Goal: Task Accomplishment & Management: Manage account settings

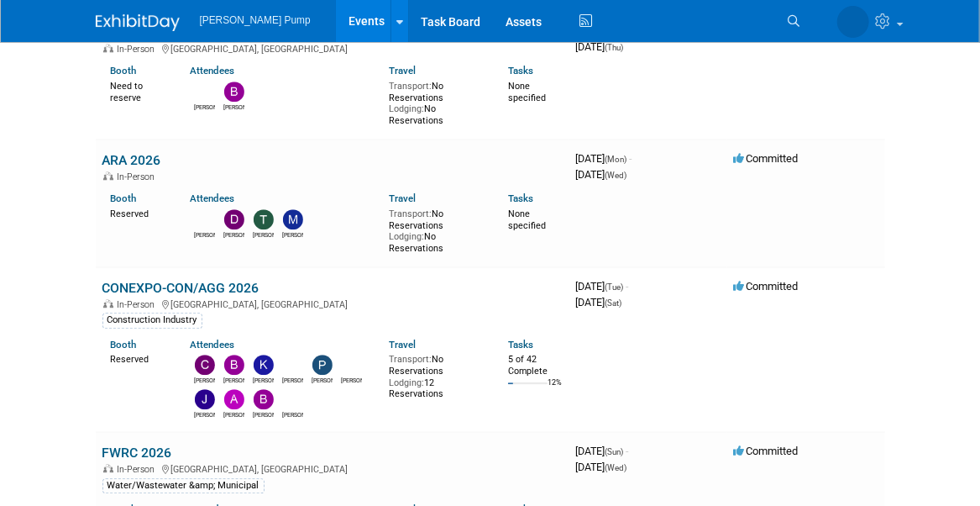
scroll to position [1680, 0]
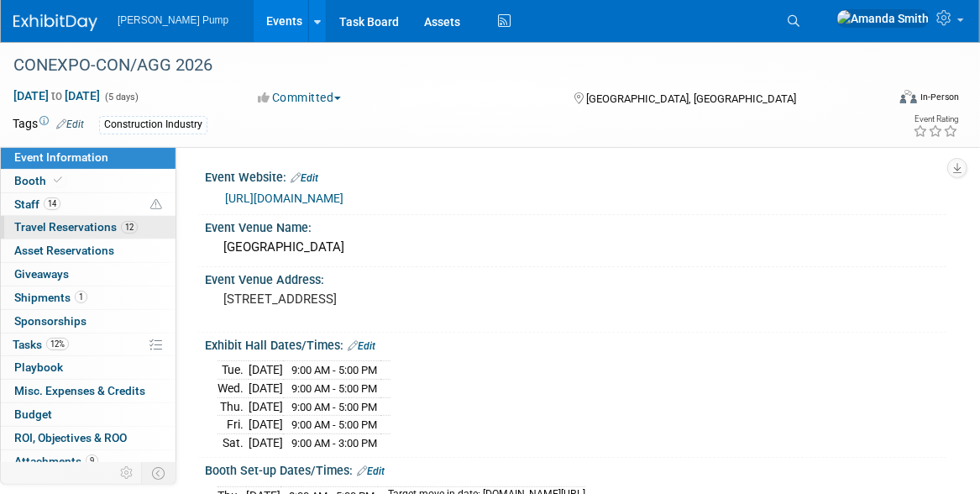
click at [39, 228] on span "Travel Reservations 12" at bounding box center [75, 226] width 123 height 13
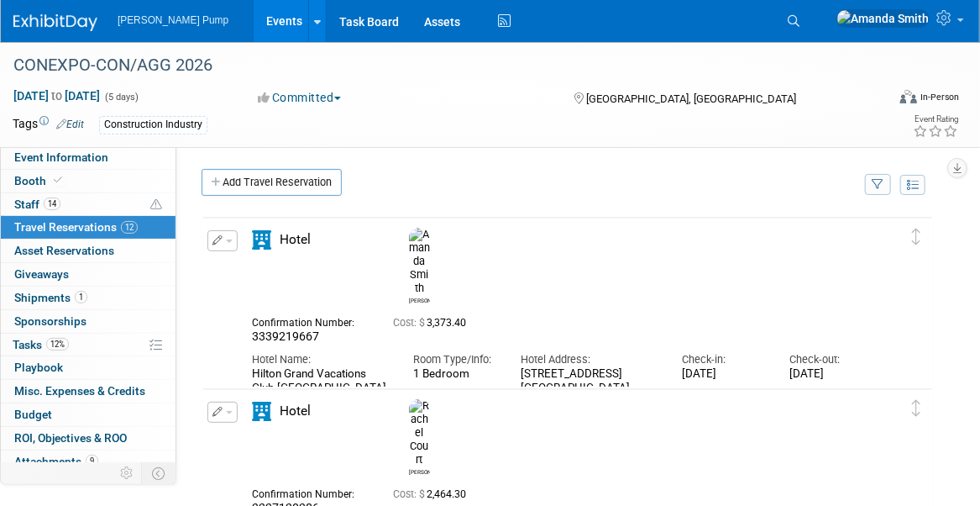
click at [254, 14] on link "Events" at bounding box center [284, 21] width 61 height 42
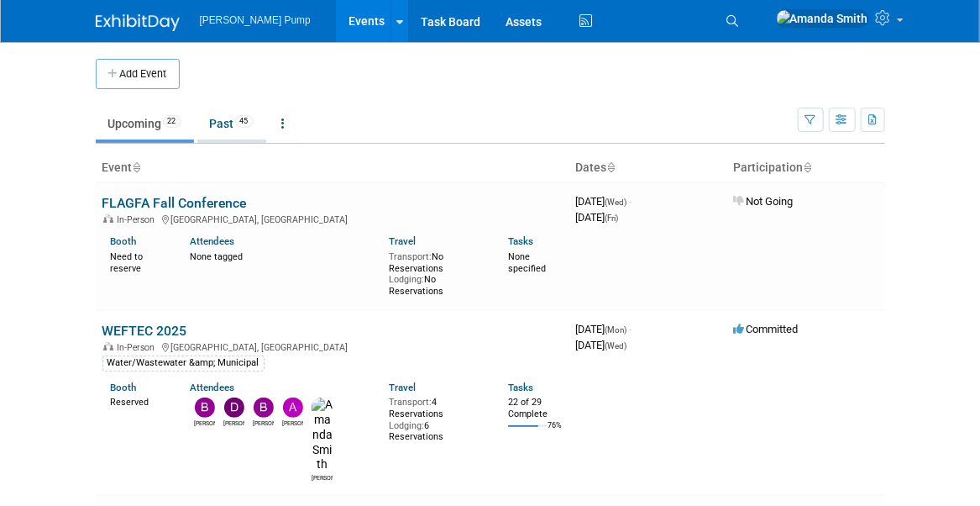
click at [225, 120] on link "Past 45" at bounding box center [231, 124] width 69 height 32
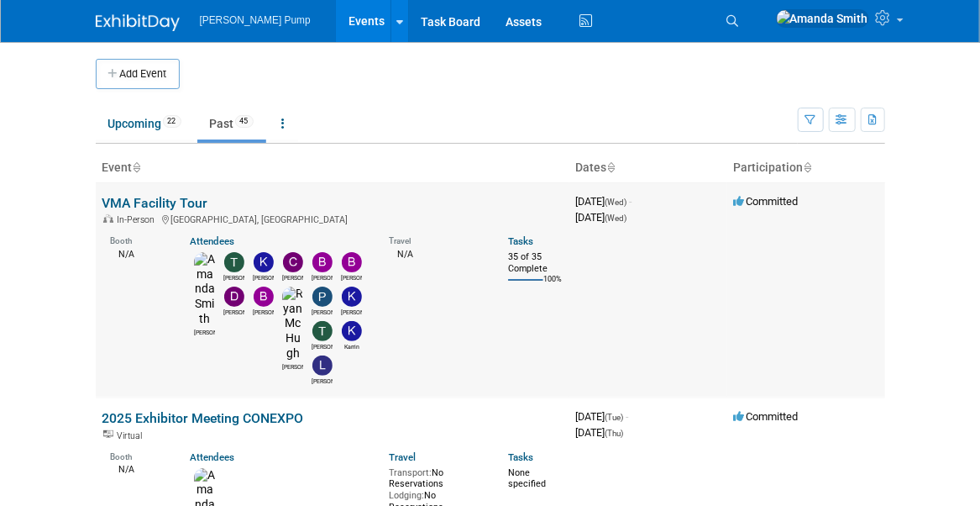
click at [141, 198] on link "VMA Facility Tour" at bounding box center [155, 203] width 106 height 16
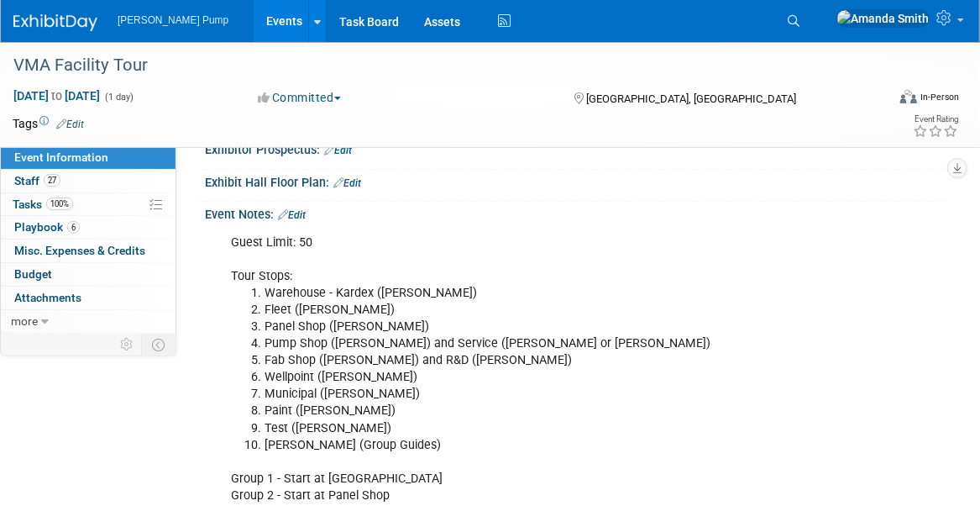
scroll to position [287, 0]
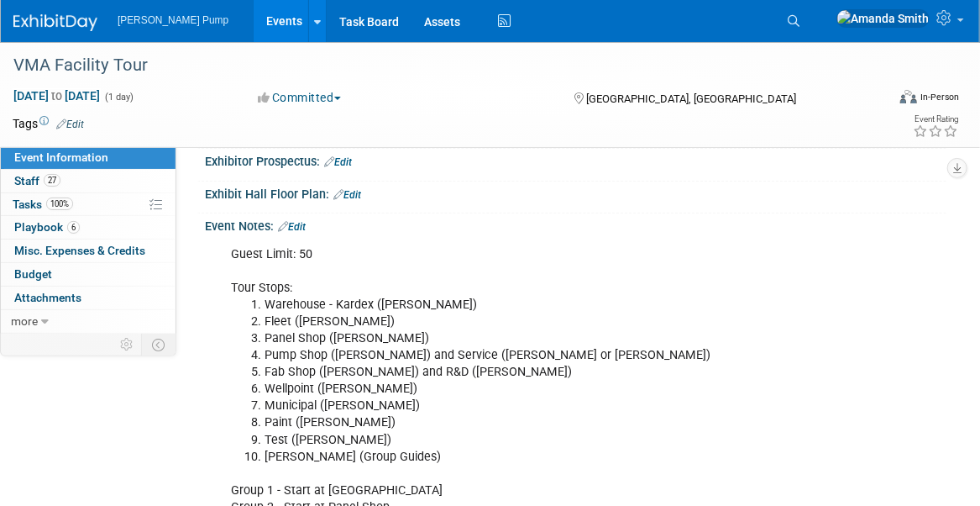
click at [305, 221] on link "Edit" at bounding box center [292, 227] width 28 height 12
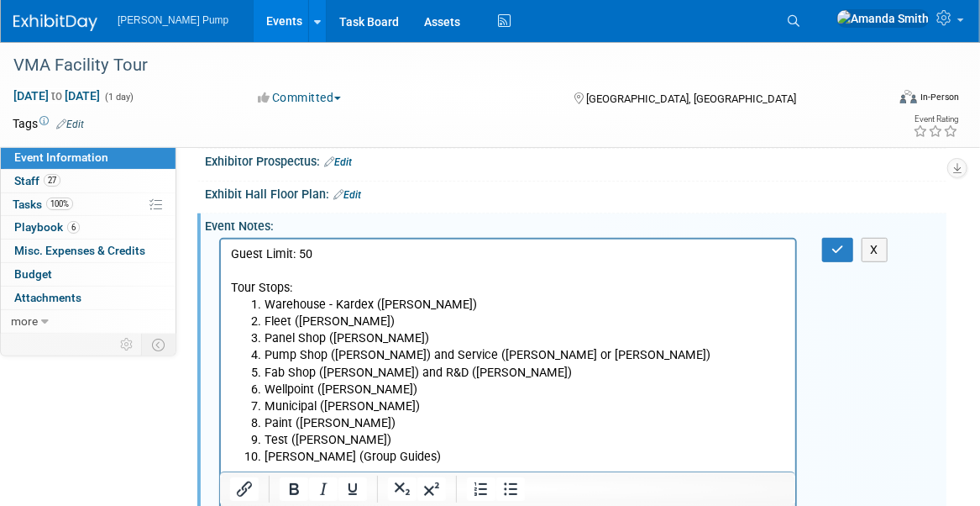
scroll to position [0, 0]
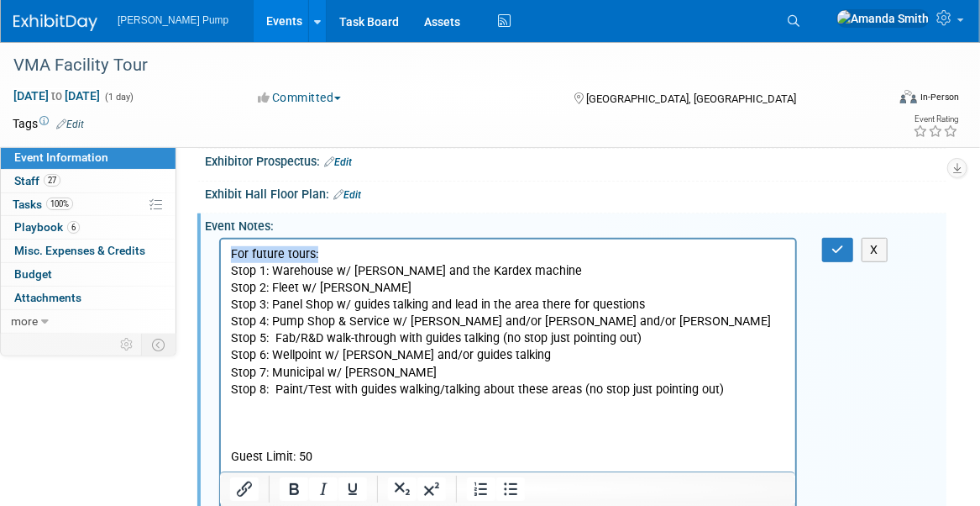
drag, startPoint x: 328, startPoint y: 254, endPoint x: 432, endPoint y: 486, distance: 254.6
click at [220, 252] on html "For future tours: Stop 1: Warehouse w/ Mike Sumner and the Kardex machine Stop …" at bounding box center [507, 503] width 575 height 529
click at [335, 249] on p "For future tours:" at bounding box center [507, 253] width 555 height 17
click at [842, 249] on icon "button" at bounding box center [838, 250] width 13 height 12
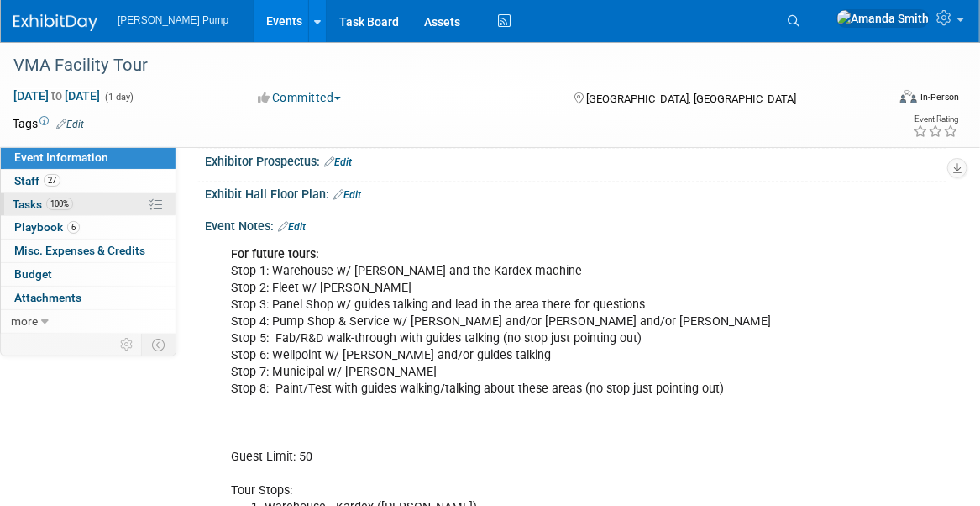
click at [34, 204] on span "Tasks 100%" at bounding box center [43, 203] width 60 height 13
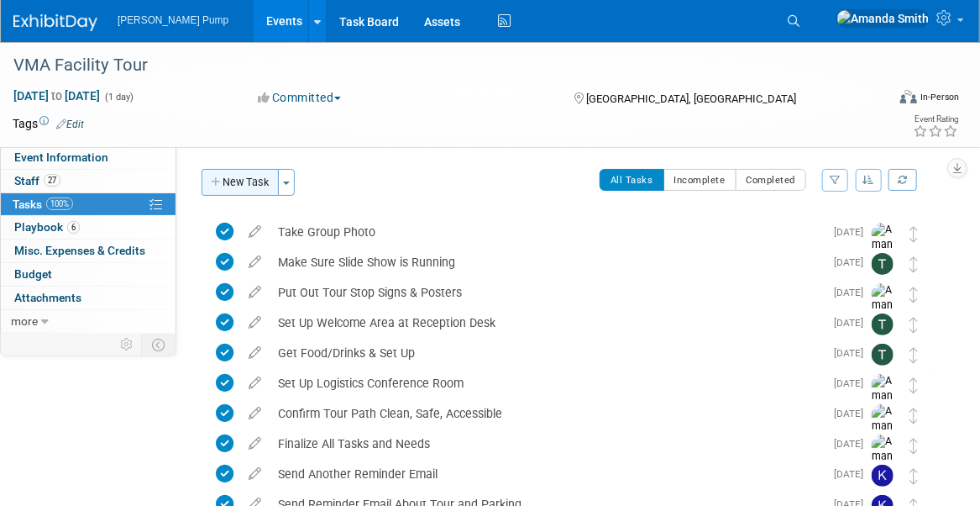
click at [224, 191] on button "New Task" at bounding box center [240, 182] width 77 height 27
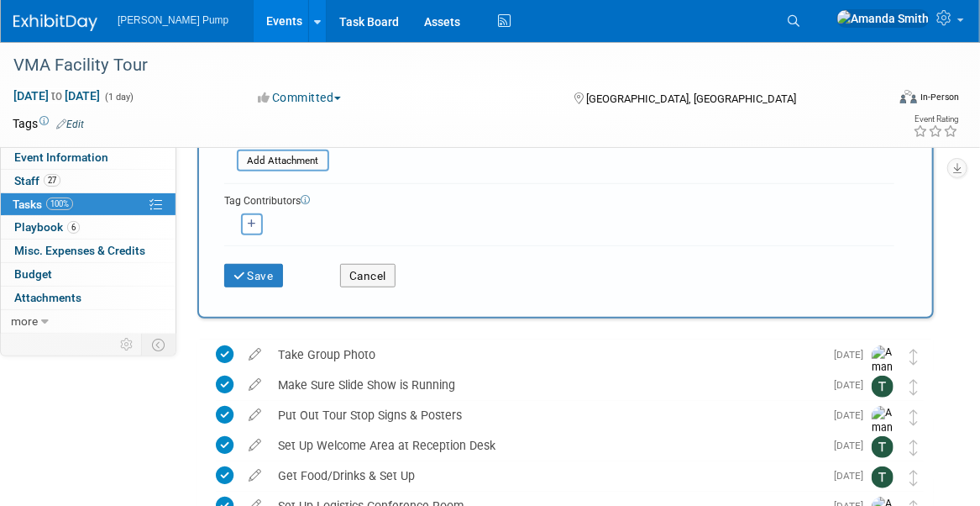
scroll to position [420, 0]
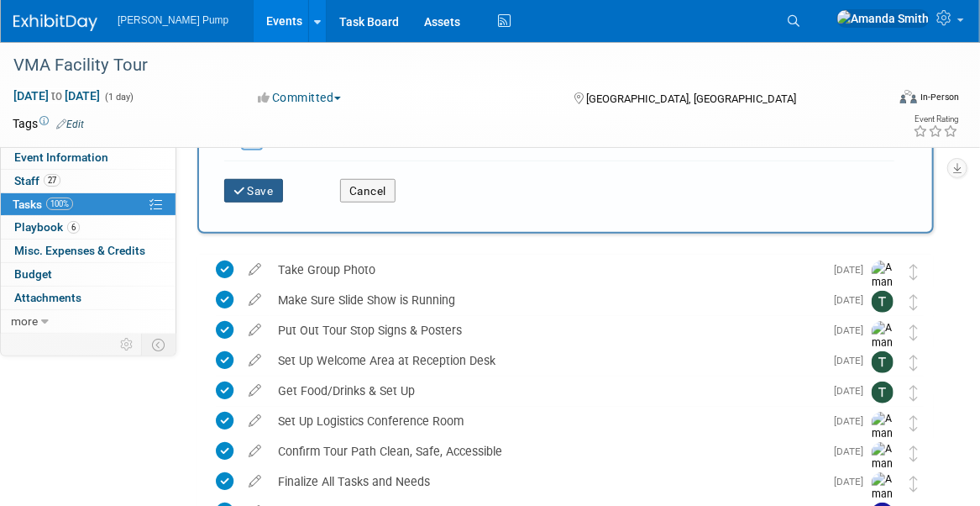
type input "Check Notes from Last Tour Event"
click at [254, 192] on button "Save" at bounding box center [253, 191] width 59 height 24
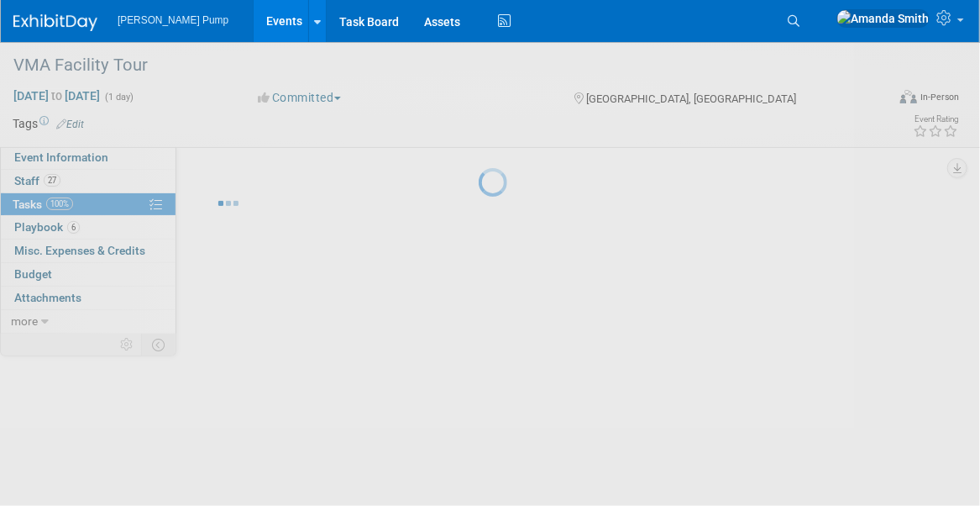
scroll to position [0, 0]
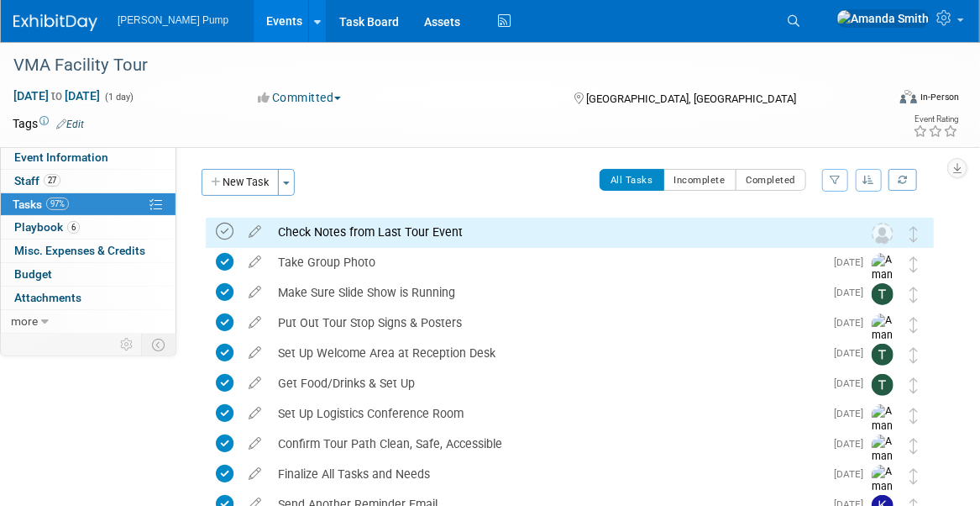
click at [226, 229] on icon at bounding box center [225, 232] width 18 height 18
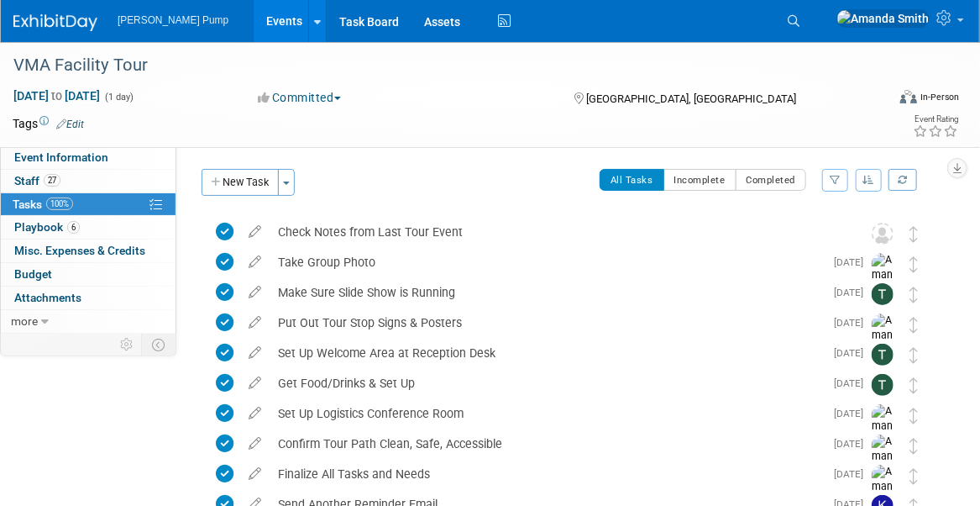
click at [254, 18] on link "Events" at bounding box center [284, 21] width 61 height 42
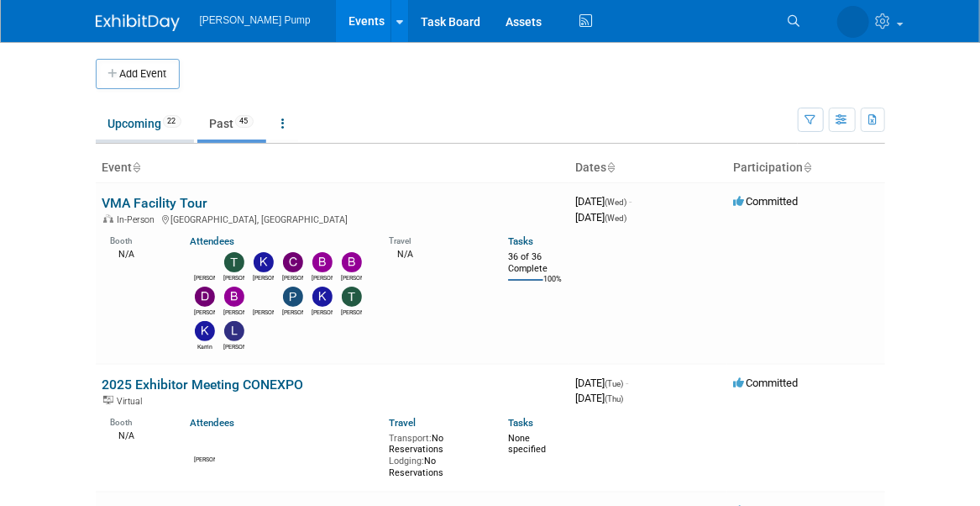
click at [149, 116] on link "Upcoming 22" at bounding box center [145, 124] width 98 height 32
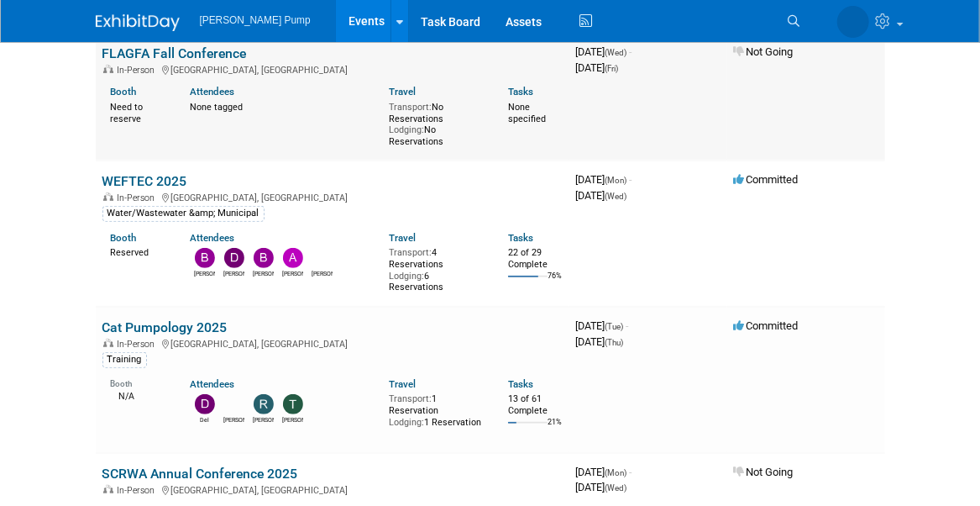
scroll to position [168, 0]
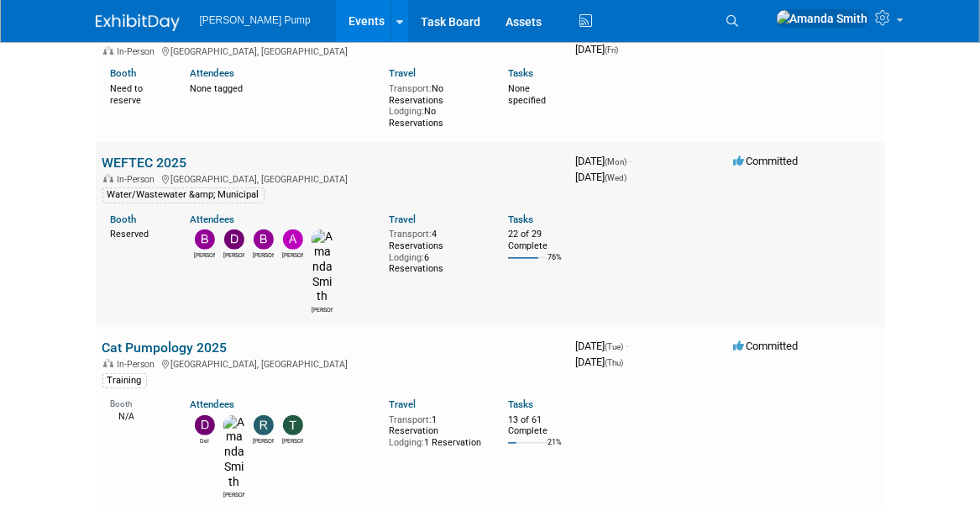
click at [174, 160] on link "WEFTEC 2025" at bounding box center [144, 163] width 85 height 16
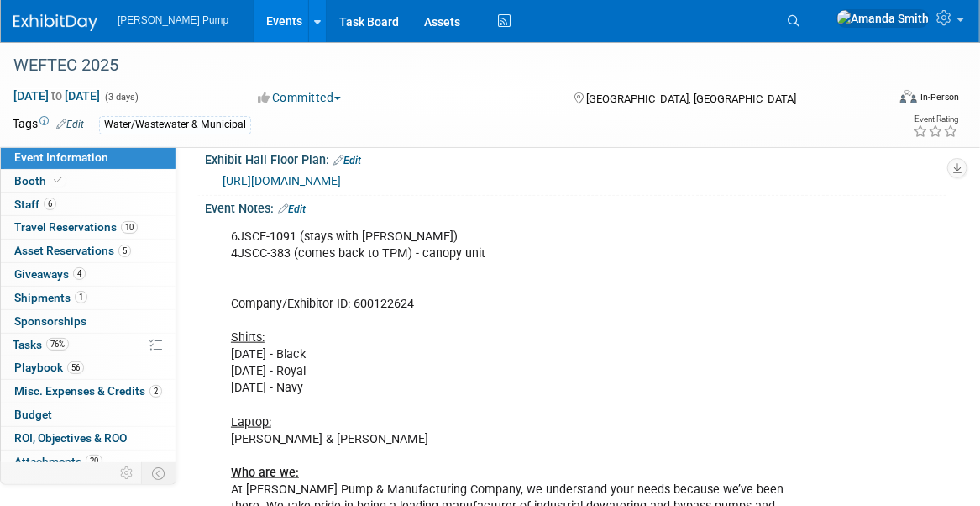
scroll to position [672, 0]
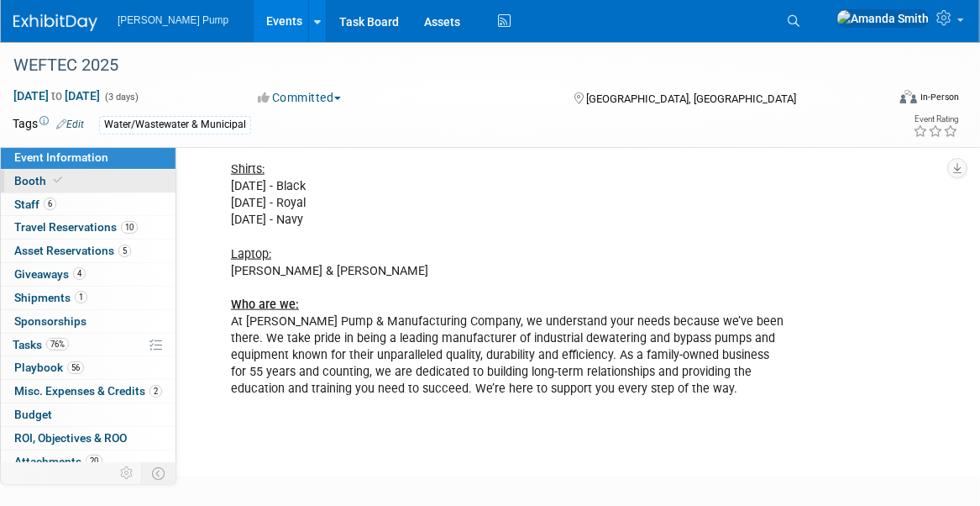
click at [72, 182] on link "Booth" at bounding box center [88, 181] width 175 height 23
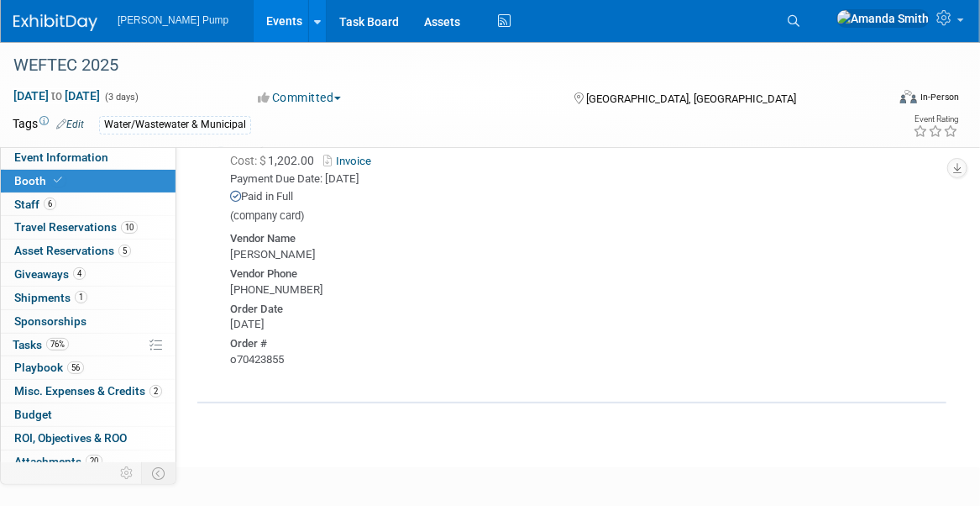
scroll to position [2675, 0]
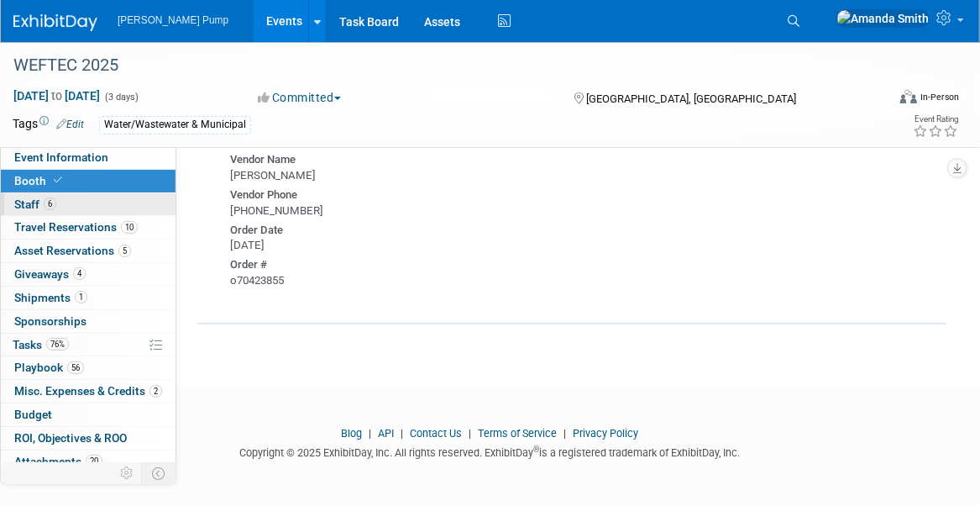
click at [65, 201] on link "6 Staff 6" at bounding box center [88, 204] width 175 height 23
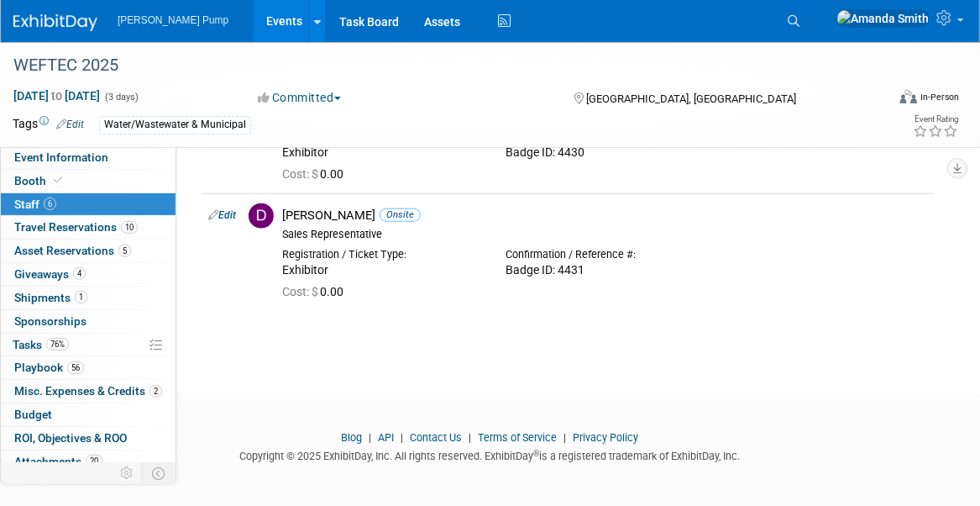
scroll to position [554, 0]
click at [41, 228] on span "Travel Reservations 10" at bounding box center [75, 226] width 123 height 13
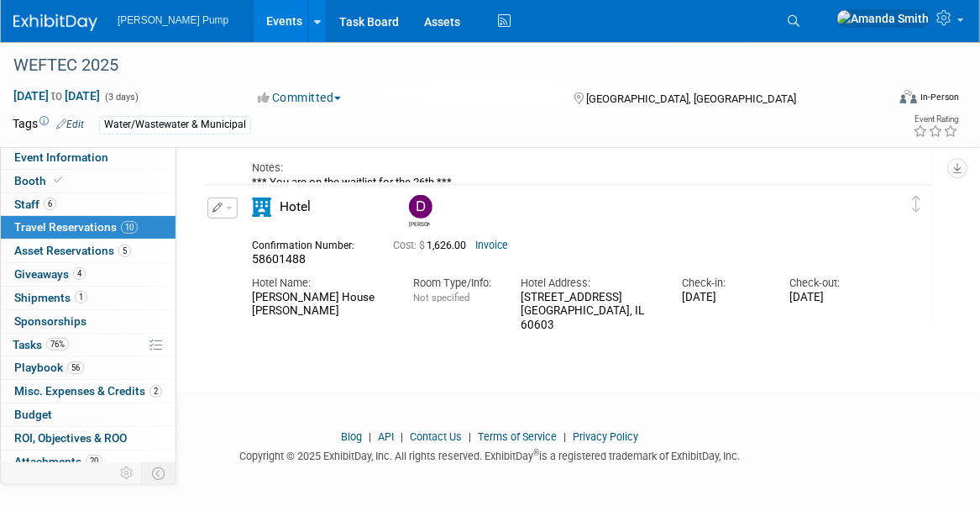
scroll to position [2752, 0]
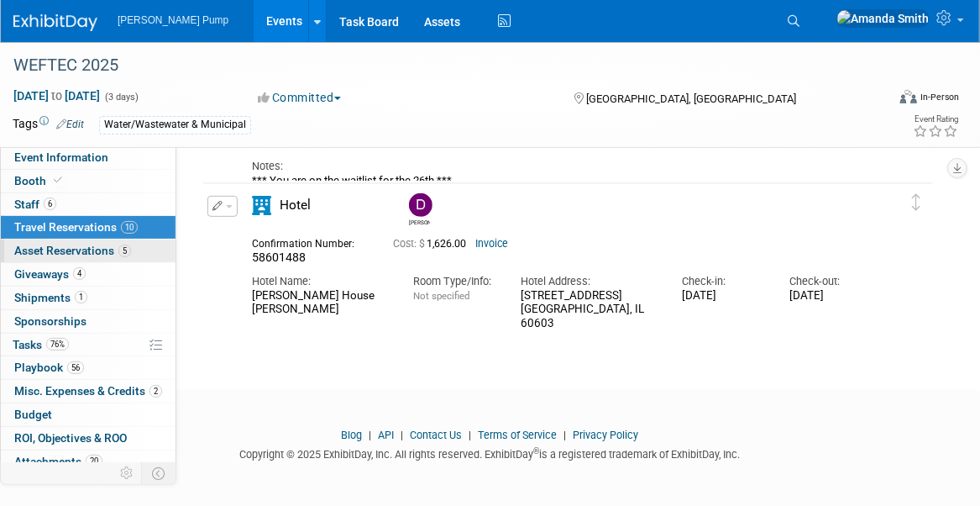
click at [66, 252] on span "Asset Reservations 5" at bounding box center [72, 250] width 117 height 13
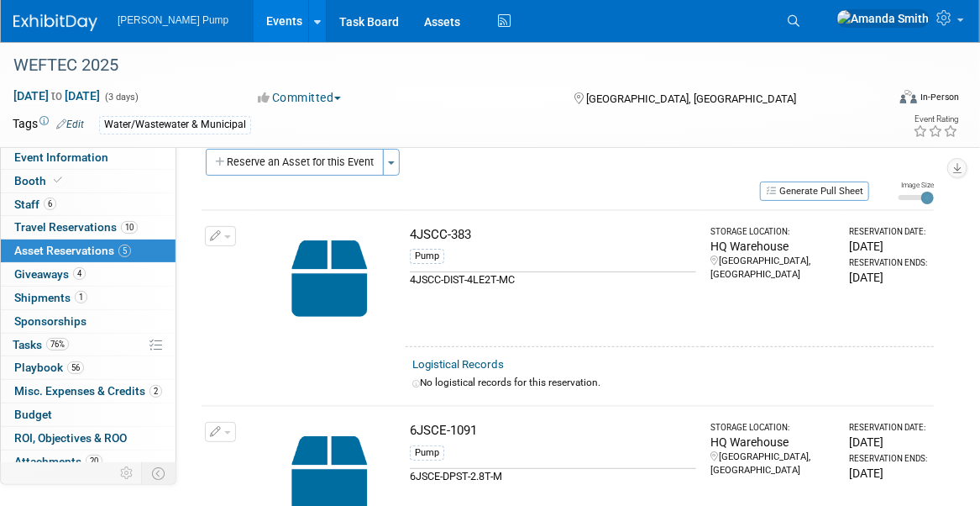
scroll to position [0, 0]
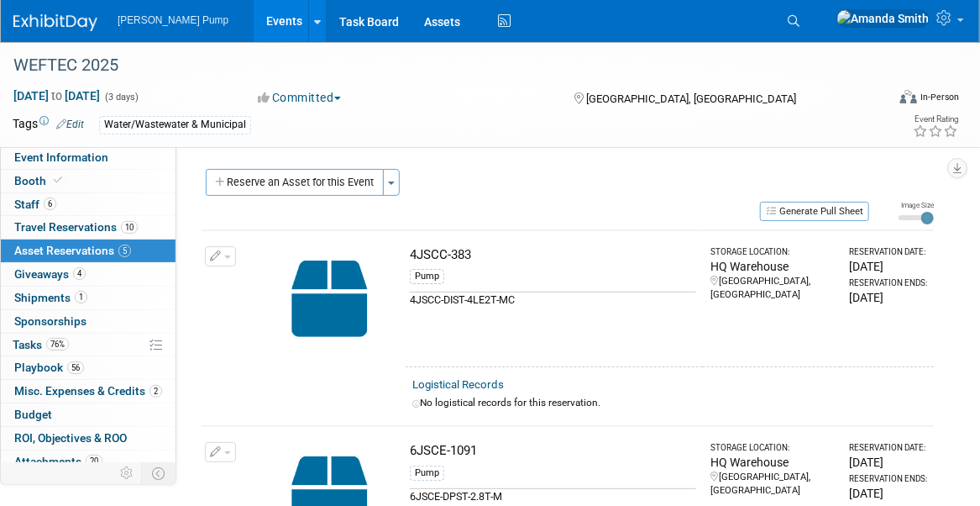
click at [305, 186] on button "Reserve an Asset for this Event" at bounding box center [295, 182] width 178 height 27
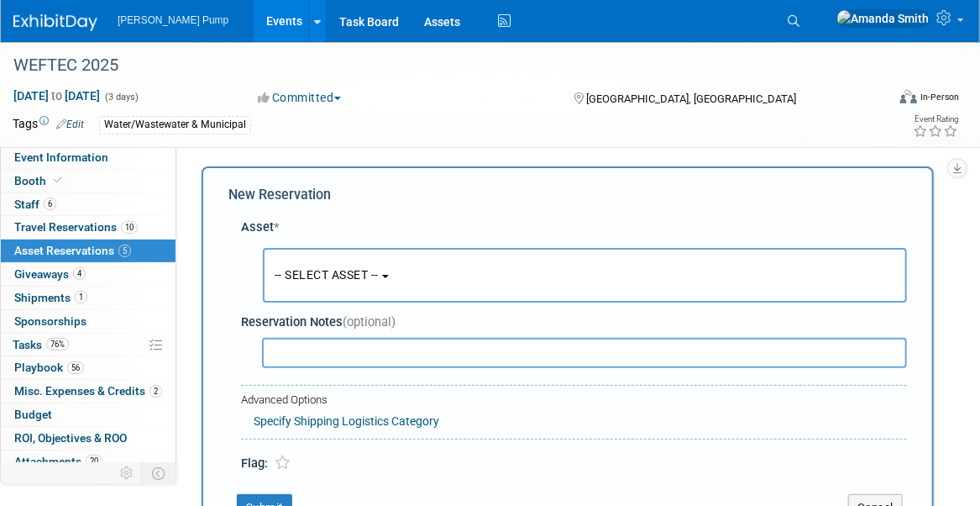
scroll to position [14, 0]
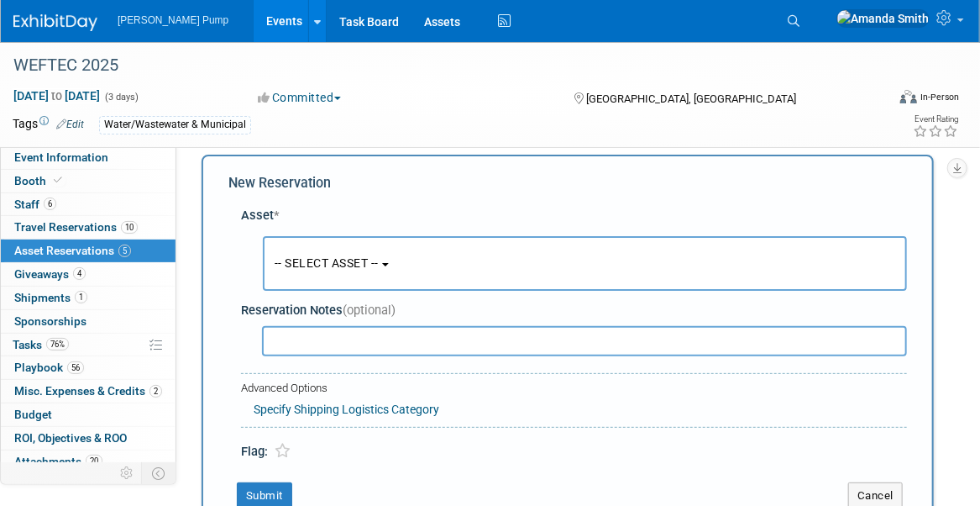
click at [412, 259] on button "-- SELECT ASSET --" at bounding box center [585, 263] width 644 height 55
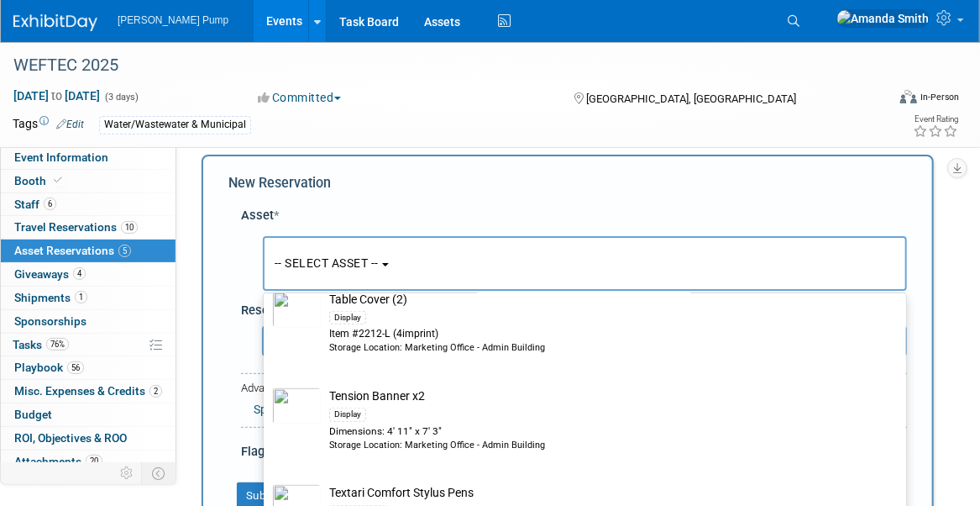
scroll to position [3276, 0]
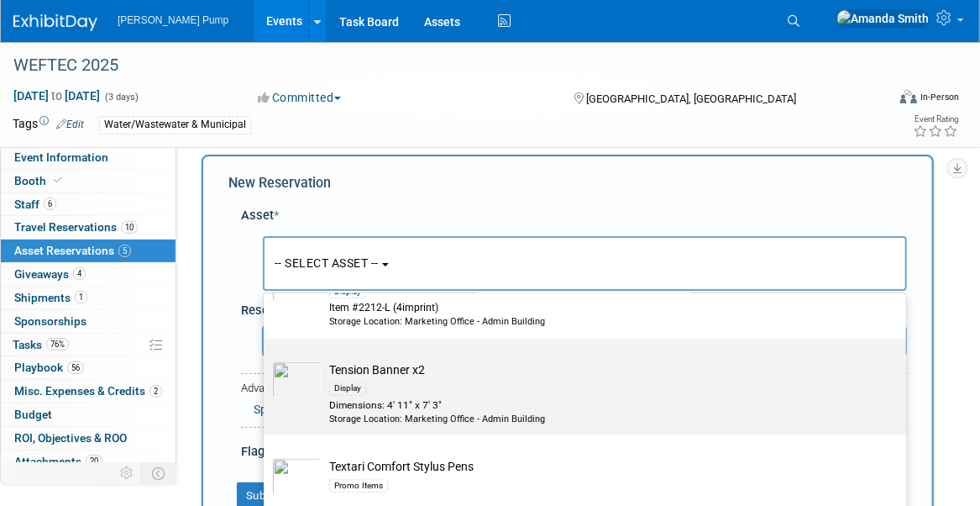
click at [359, 362] on td "Tension Banner x2 Display Dimensions: 4' 11" x 7' 3" Storage Location: Marketin…" at bounding box center [597, 393] width 552 height 64
click at [266, 359] on input "Tension Banner x2 Display Dimensions: 4' 11" x 7' 3" Storage Location: Marketin…" at bounding box center [260, 353] width 11 height 11
select select "10720659"
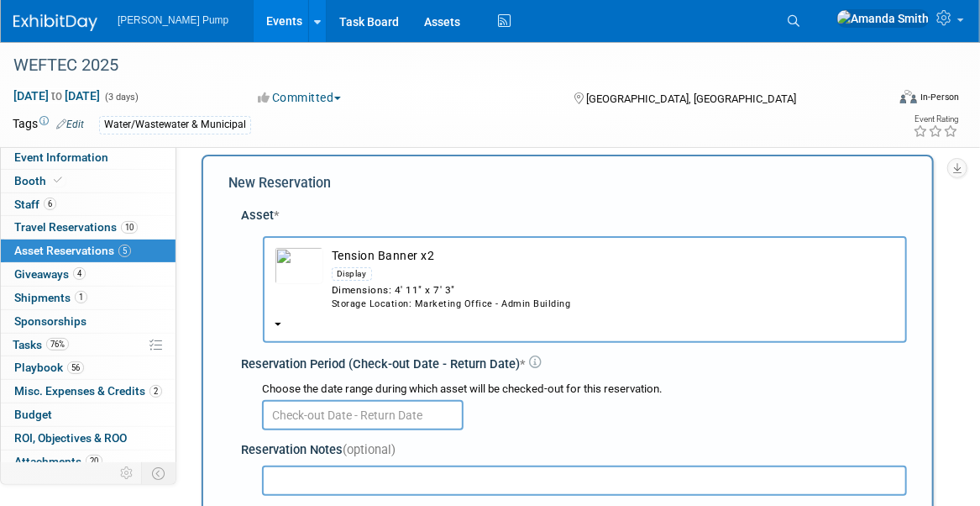
click at [323, 414] on input "text" at bounding box center [363, 415] width 202 height 30
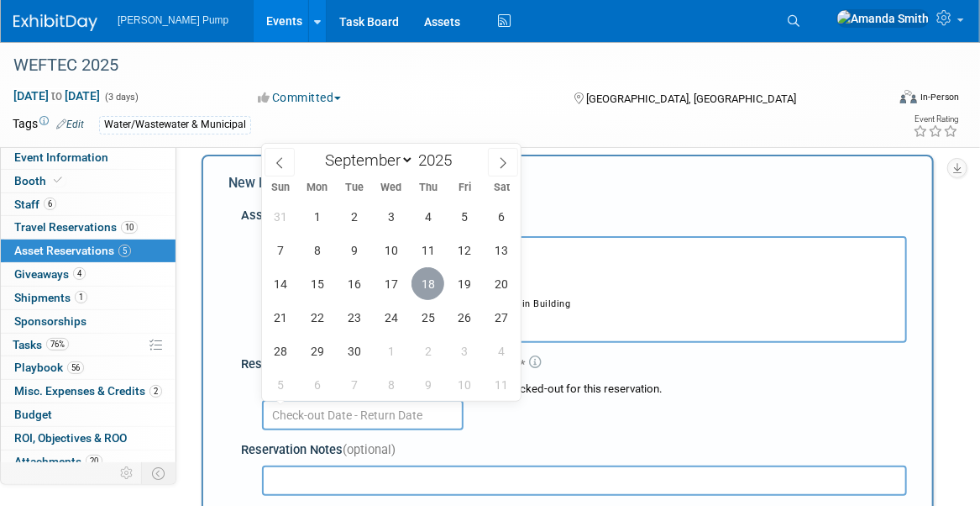
click at [434, 286] on span "18" at bounding box center [428, 283] width 33 height 33
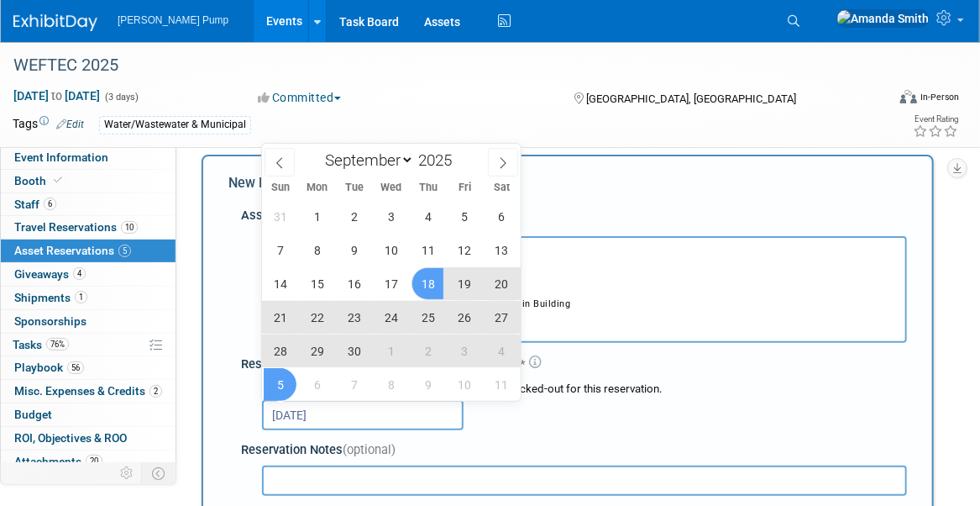
click at [297, 371] on div "31 1 2 3 4 5 6 7 8 9 10 11 12 13 14 15 16 17 18 19 20 21 22 23 24 25 26 27 28 2…" at bounding box center [391, 300] width 259 height 202
click at [288, 383] on span "5" at bounding box center [280, 384] width 33 height 33
type input "Sep 18, 2025 to Oct 5, 2025"
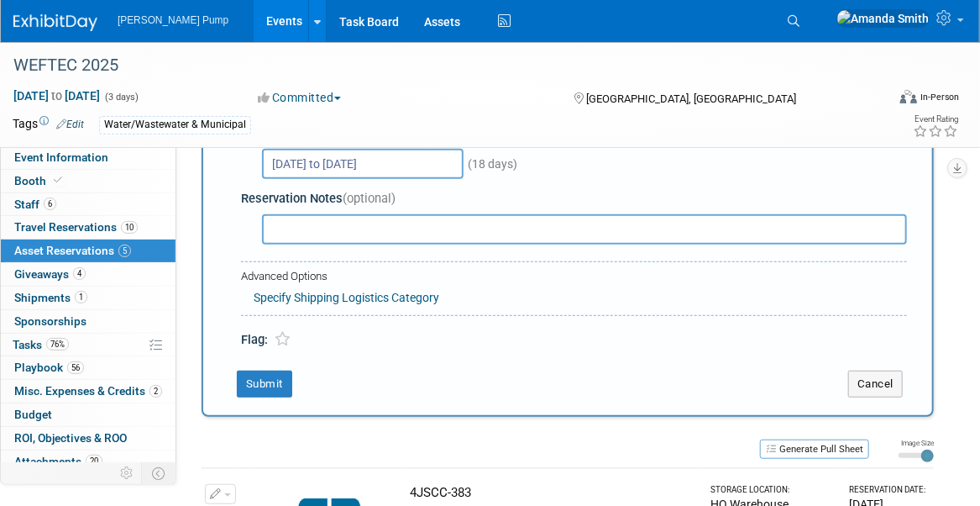
scroll to position [267, 0]
click at [260, 380] on button "Submit" at bounding box center [264, 382] width 55 height 27
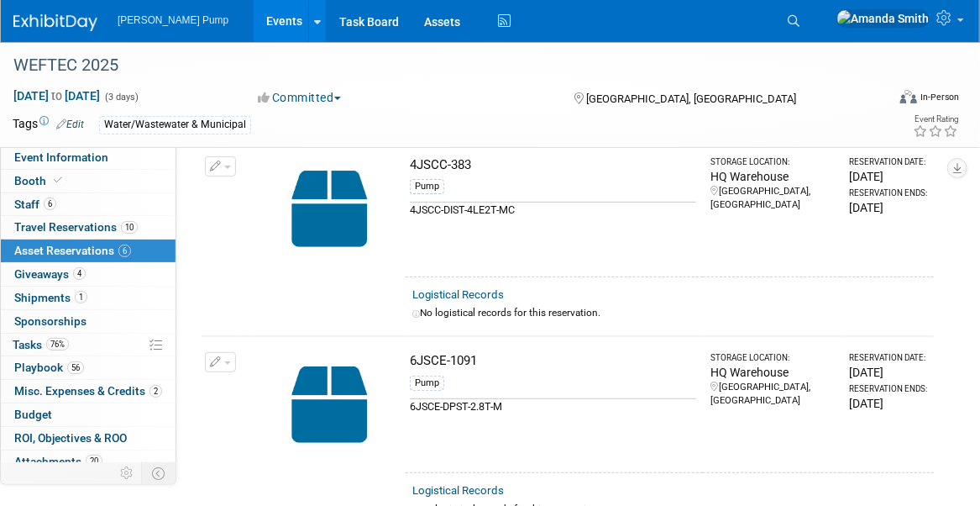
scroll to position [0, 0]
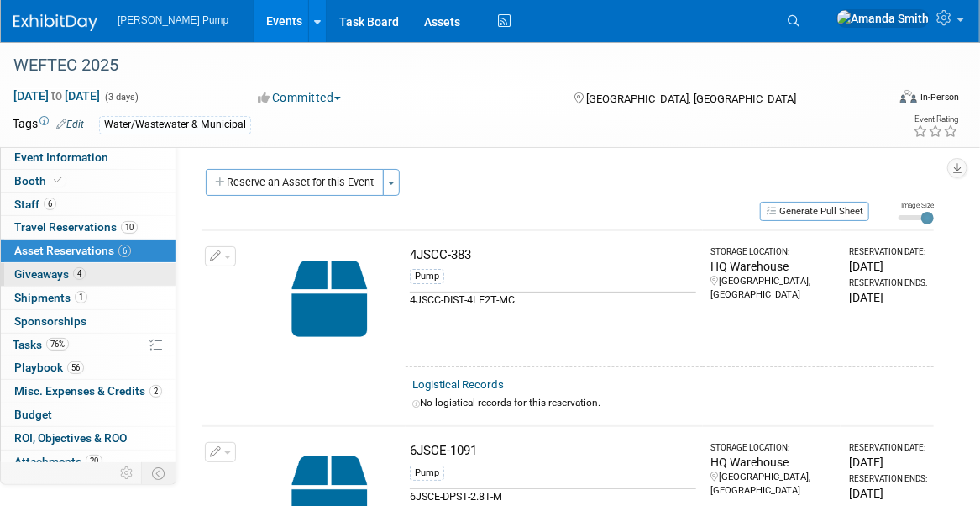
click at [35, 274] on span "Giveaways 4" at bounding box center [49, 273] width 71 height 13
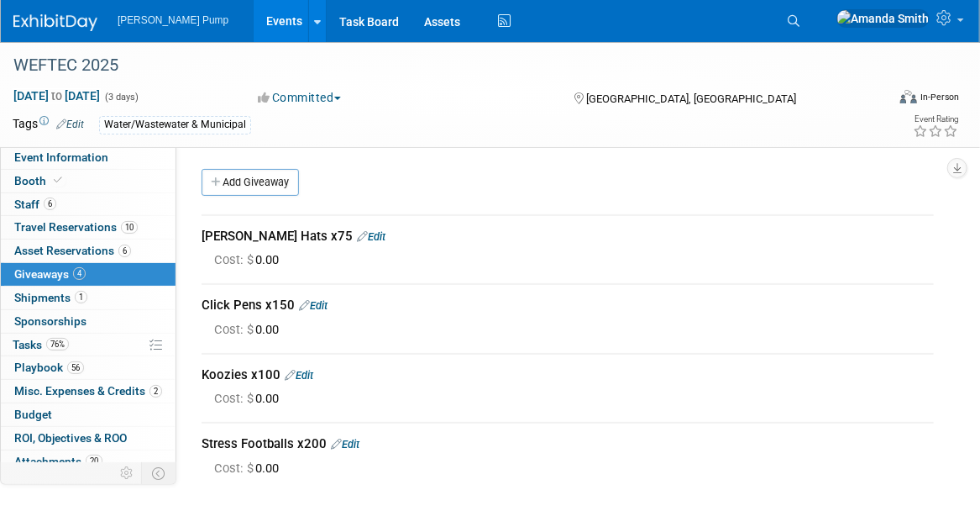
click at [357, 233] on link "Edit" at bounding box center [371, 236] width 29 height 13
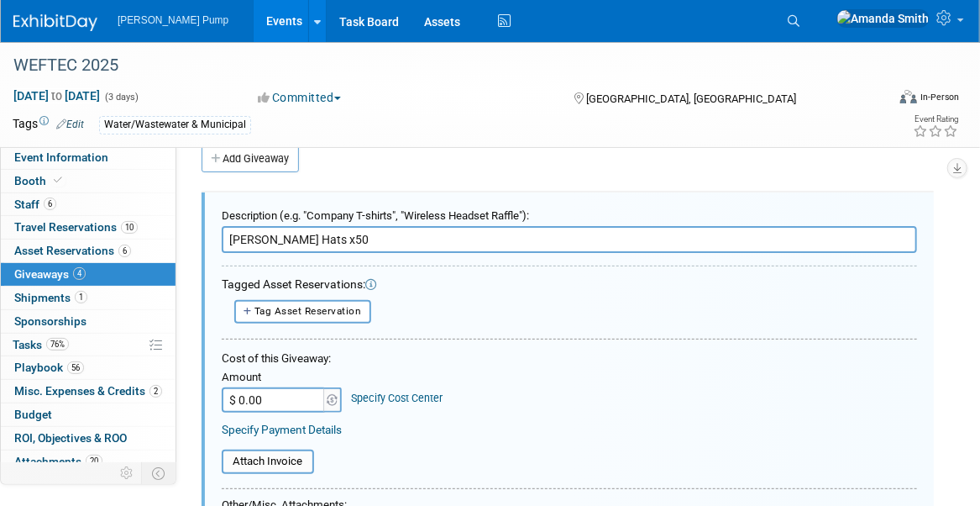
type input "Richardson Hats x50"
click at [446, 318] on div "Tag Asset Reservation <table style='display: inline-block; border-style:none;'>…" at bounding box center [569, 312] width 695 height 24
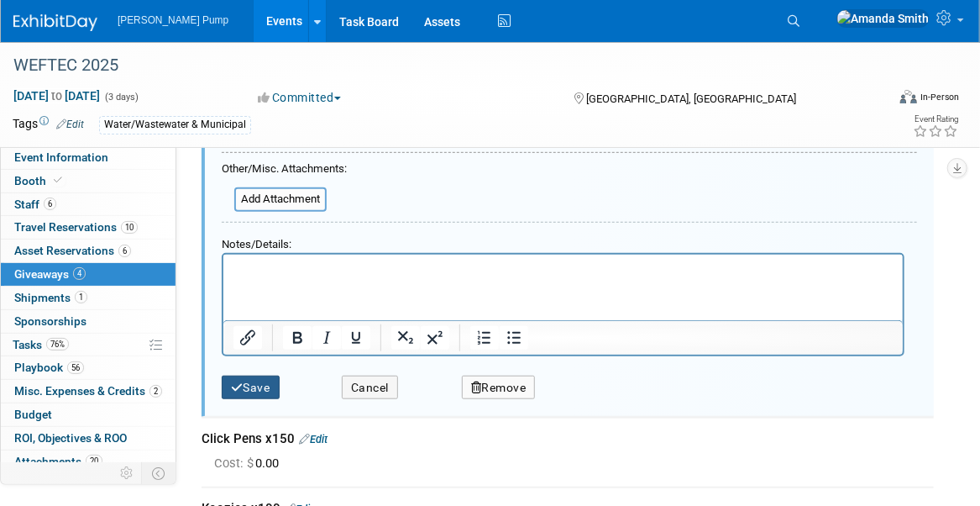
click at [255, 386] on button "Save" at bounding box center [251, 387] width 58 height 24
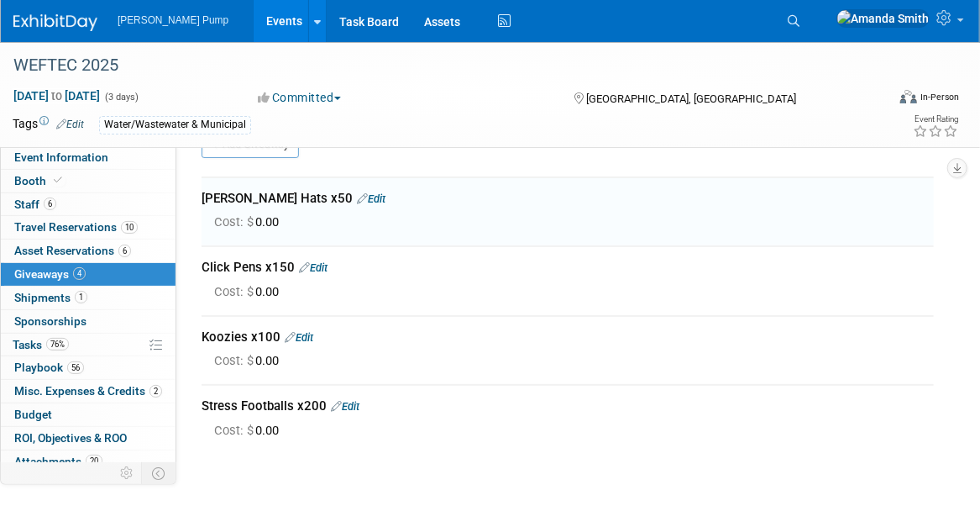
scroll to position [24, 0]
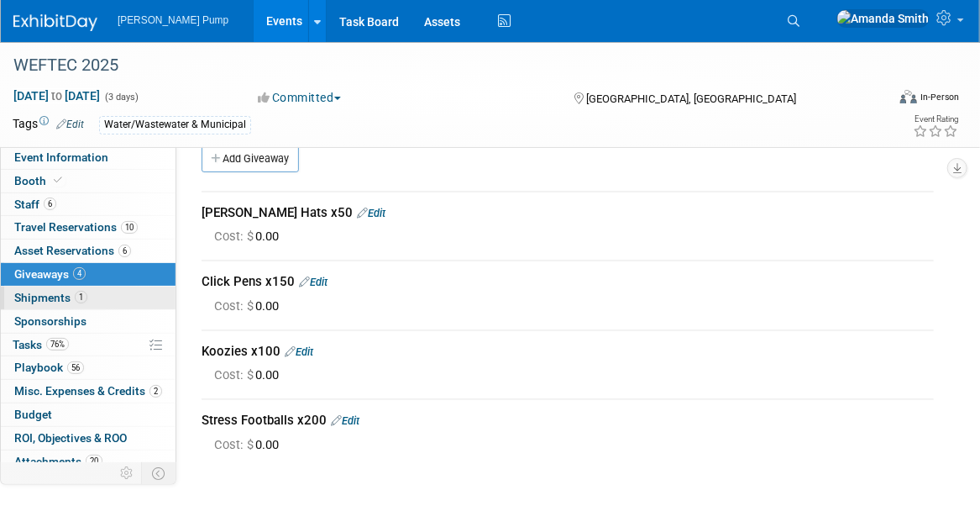
click at [30, 295] on span "Shipments 1" at bounding box center [50, 297] width 73 height 13
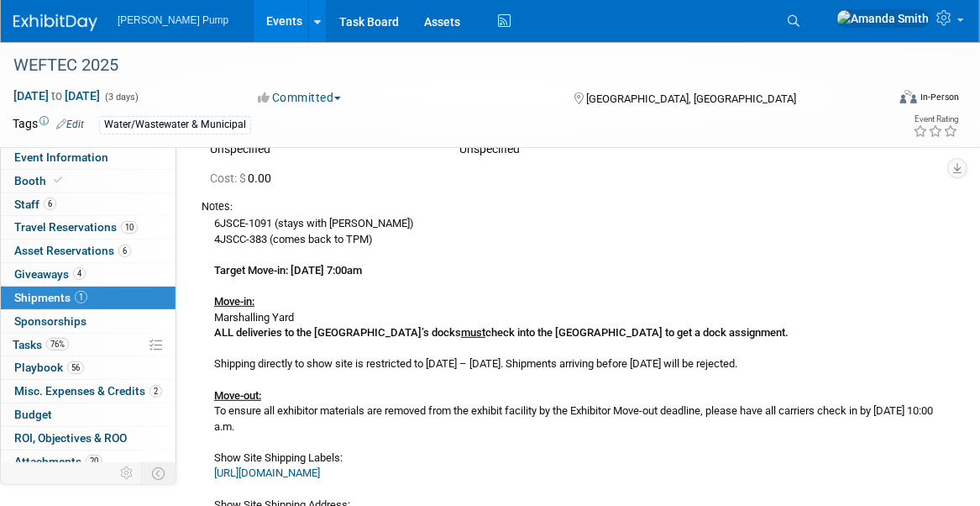
scroll to position [84, 0]
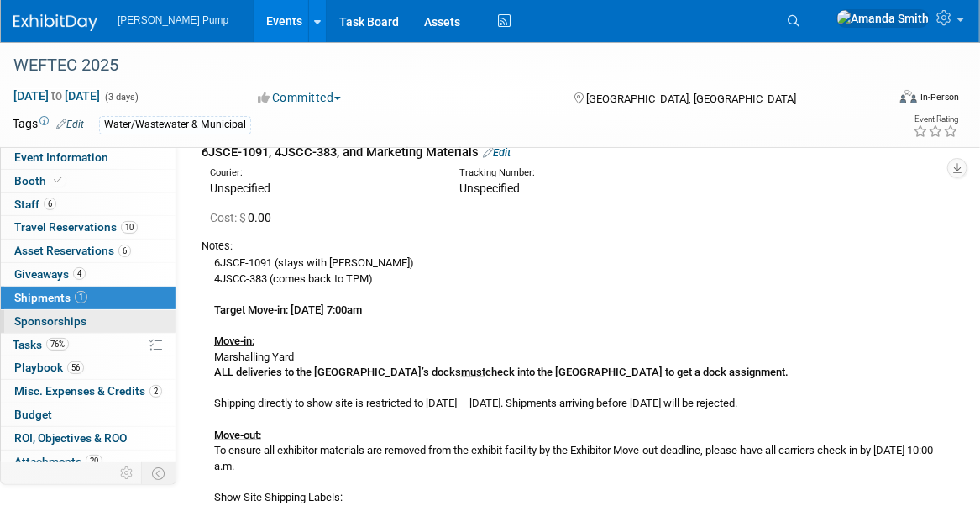
click at [55, 322] on span "Sponsorships 0" at bounding box center [50, 320] width 72 height 13
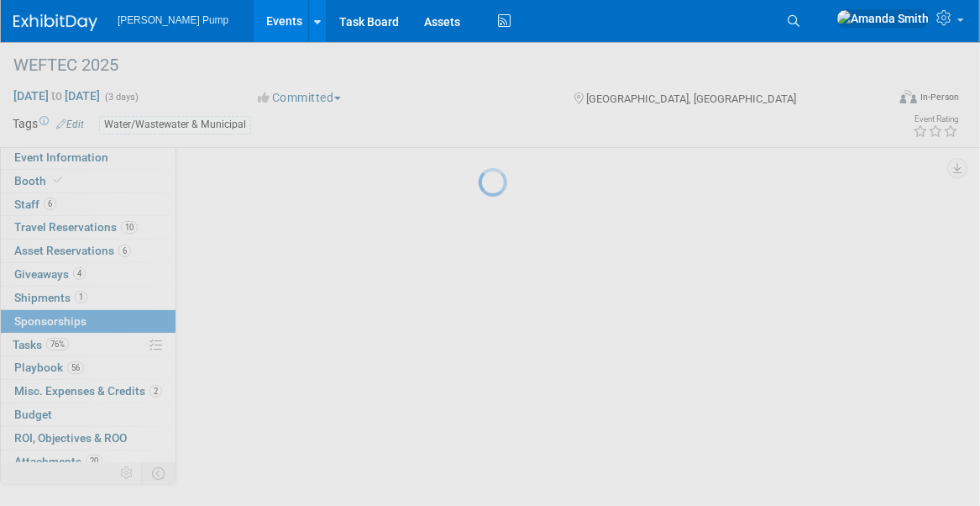
scroll to position [0, 0]
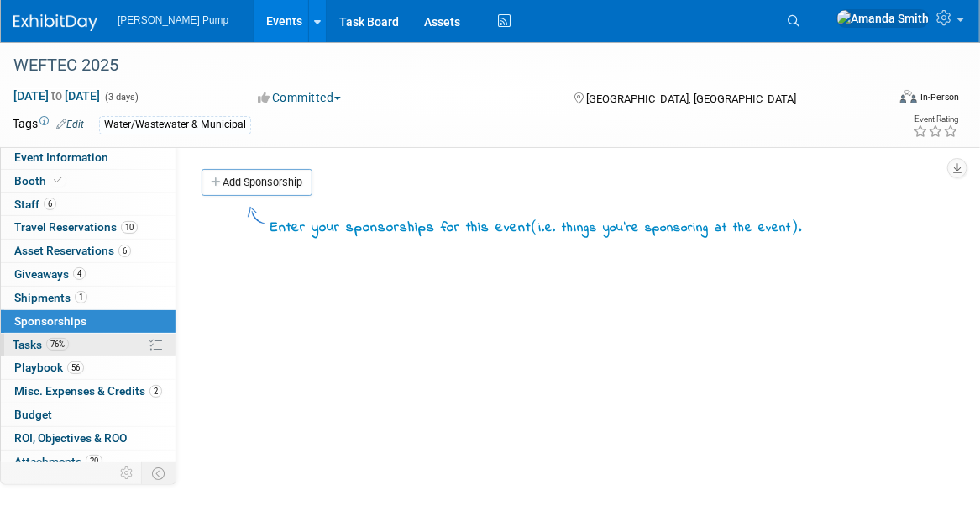
click at [31, 341] on span "Tasks 76%" at bounding box center [41, 344] width 56 height 13
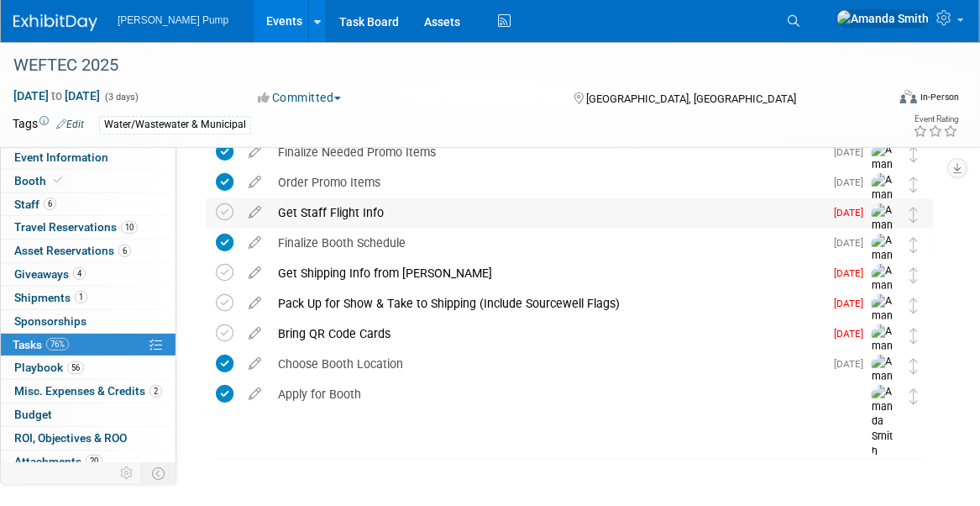
scroll to position [690, 0]
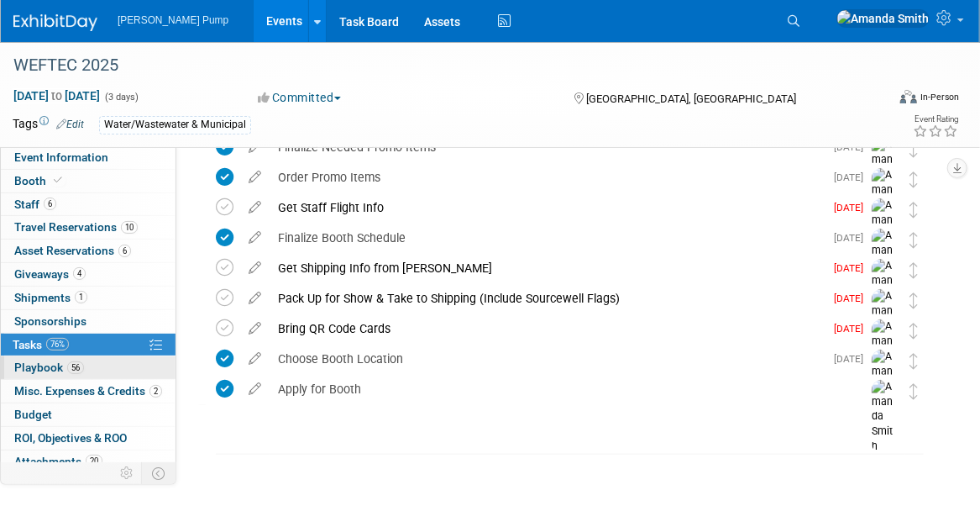
click at [64, 360] on span "Playbook 56" at bounding box center [49, 366] width 70 height 13
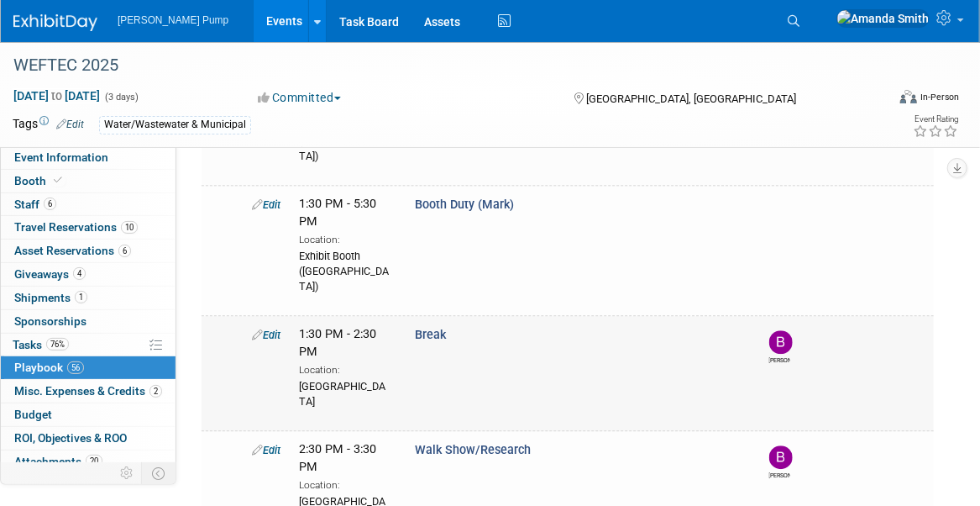
scroll to position [1596, 0]
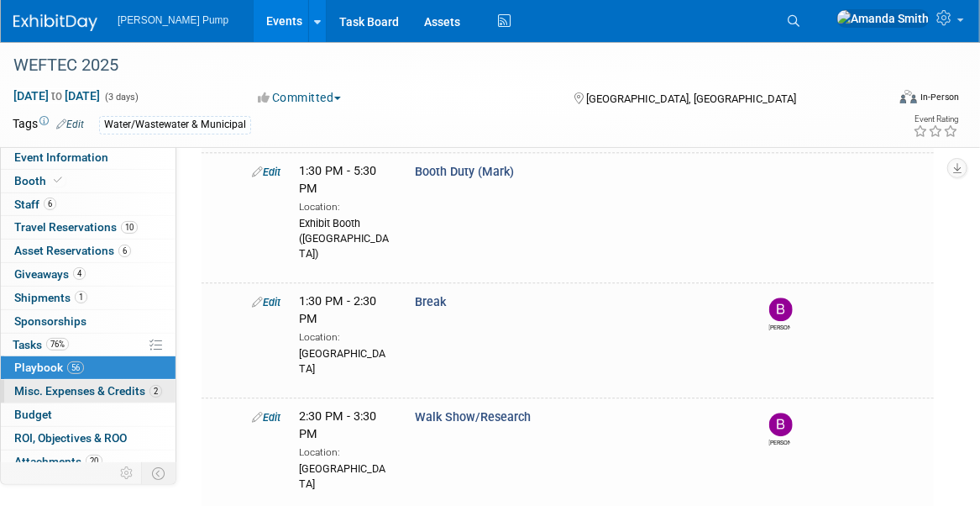
click at [46, 385] on span "Misc. Expenses & Credits 2" at bounding box center [88, 390] width 148 height 13
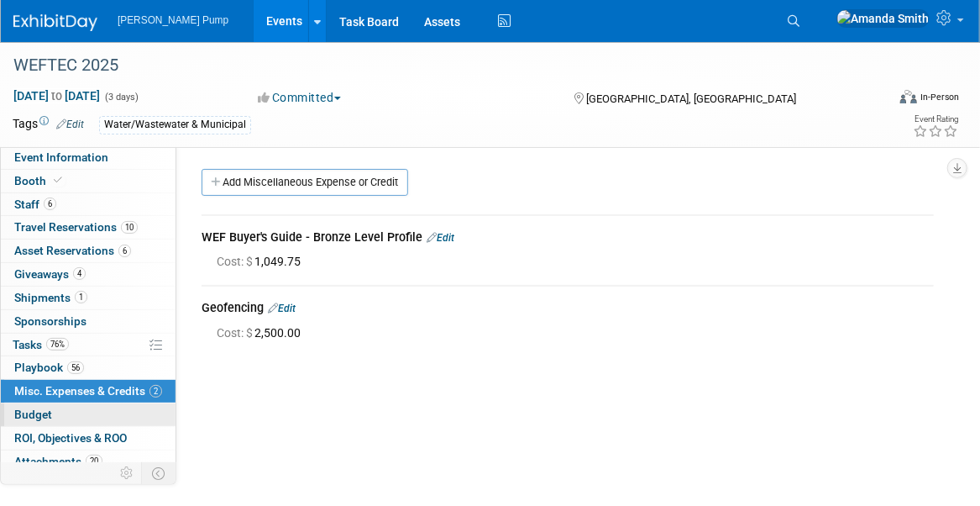
click at [81, 407] on link "Budget" at bounding box center [88, 414] width 175 height 23
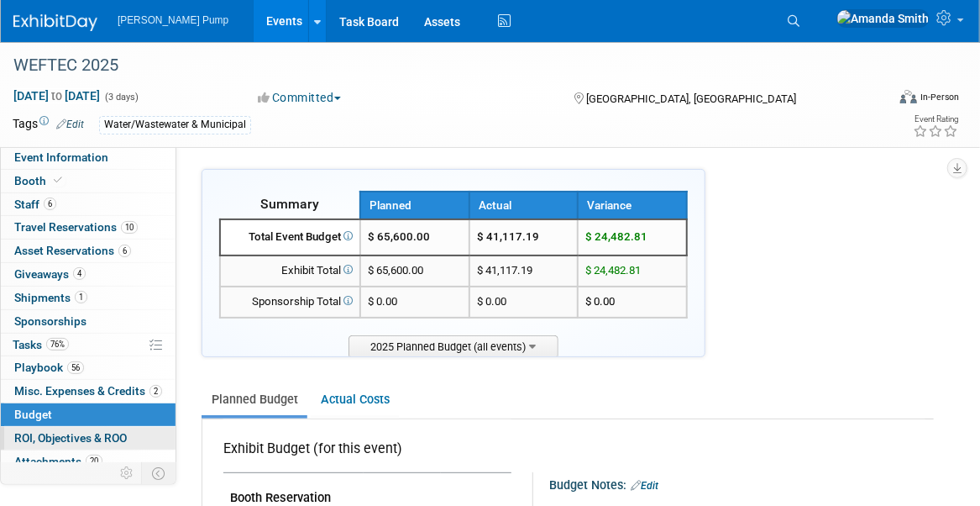
click at [73, 440] on span "ROI, Objectives & ROO 0" at bounding box center [70, 437] width 113 height 13
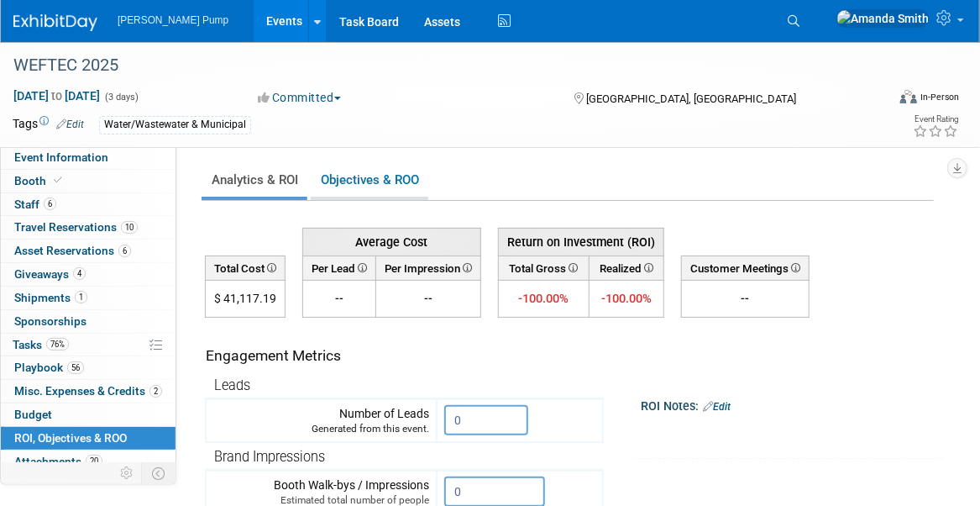
click at [401, 182] on link "Objectives & ROO 0" at bounding box center [370, 180] width 118 height 33
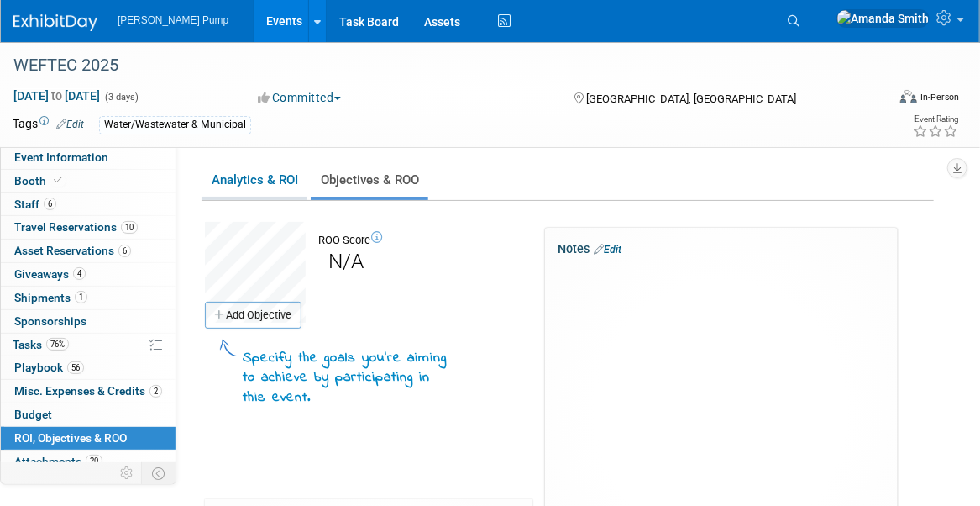
click at [253, 180] on link "Analytics & ROI" at bounding box center [255, 180] width 106 height 33
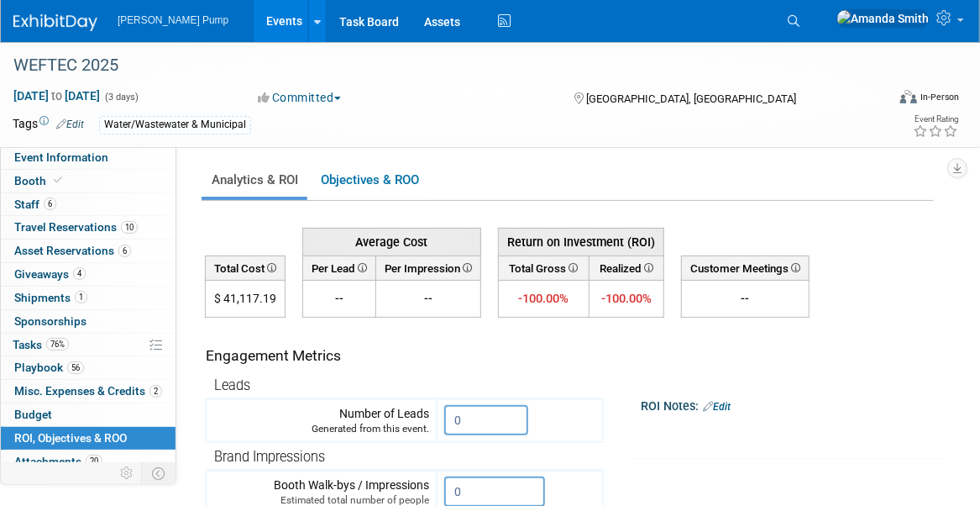
click at [254, 17] on link "Events" at bounding box center [284, 21] width 61 height 42
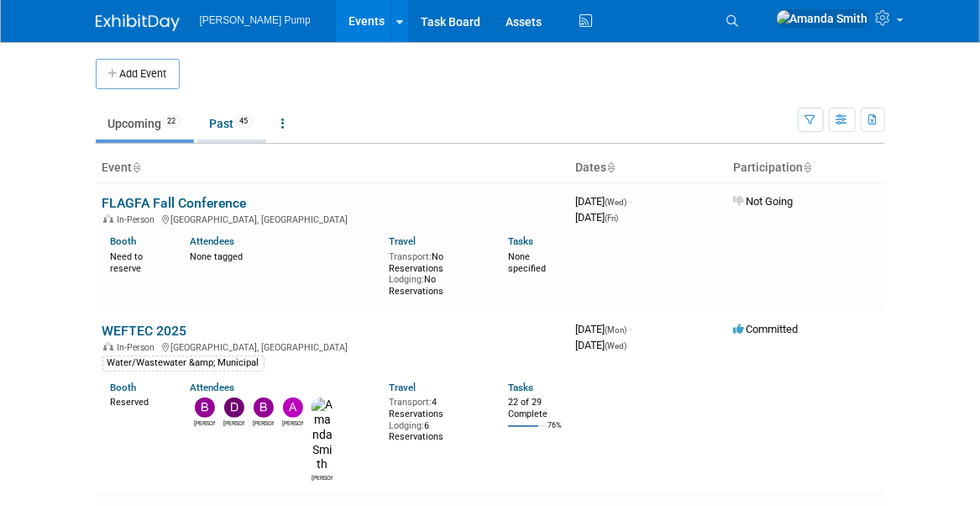
click at [215, 119] on link "Past 45" at bounding box center [231, 124] width 69 height 32
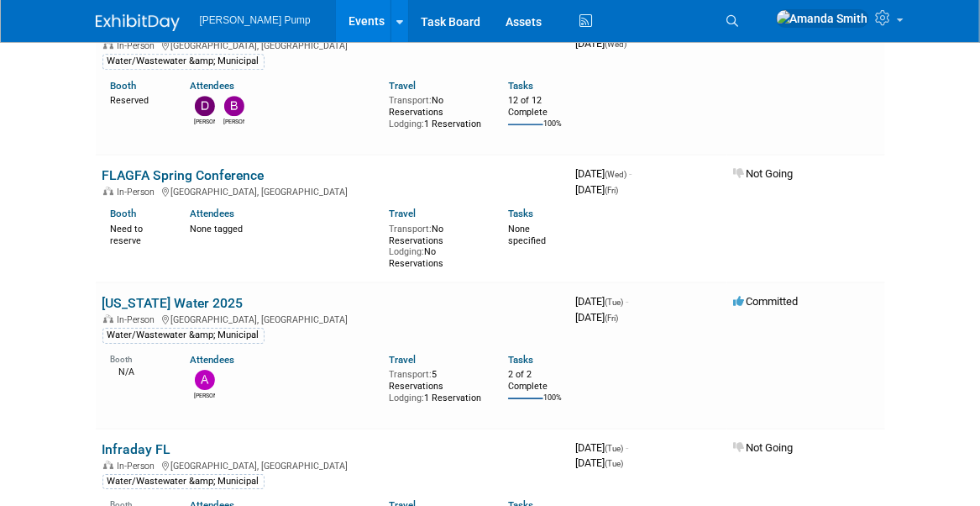
scroll to position [2016, 0]
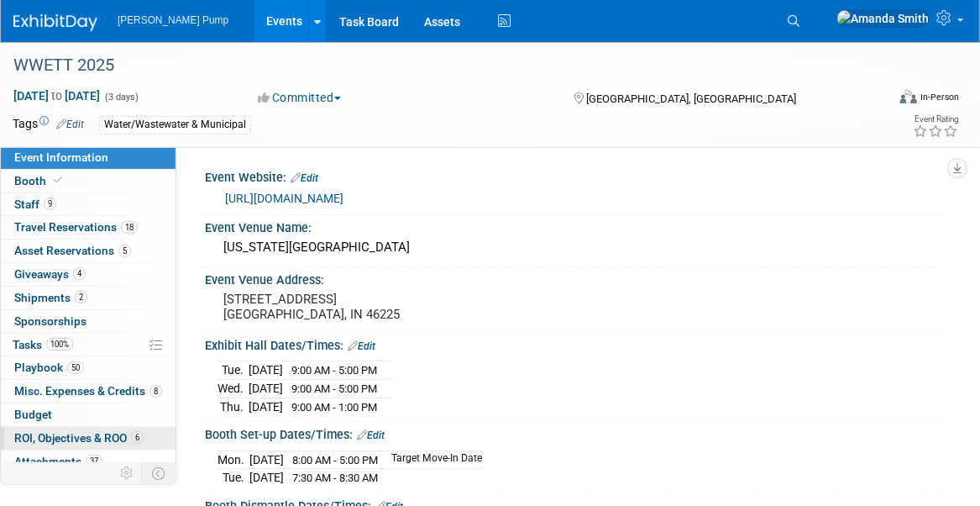
click at [92, 433] on span "ROI, Objectives & ROO 6" at bounding box center [78, 437] width 129 height 13
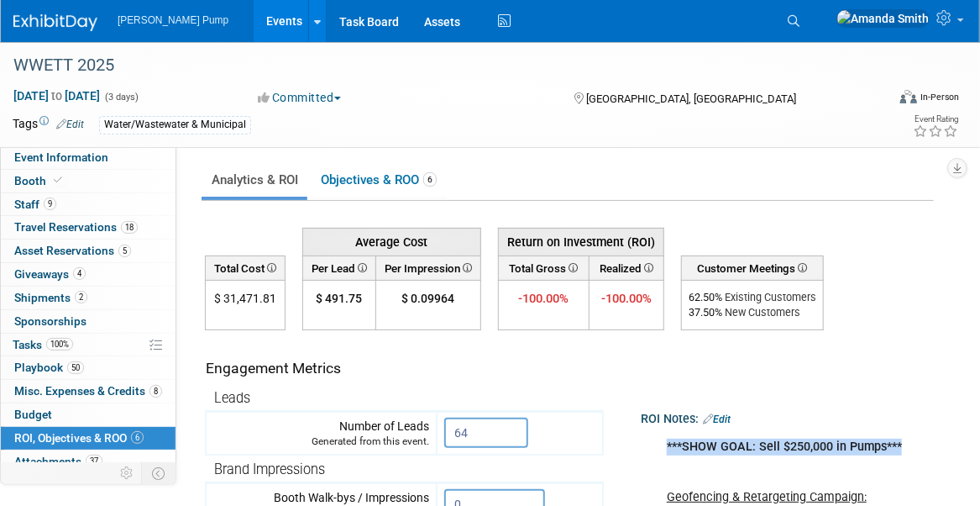
drag, startPoint x: 904, startPoint y: 443, endPoint x: 663, endPoint y: 445, distance: 241.1
copy b "***SHOW GOAL: Sell $250,000 in Pumps***"
click at [254, 21] on link "Events" at bounding box center [284, 21] width 61 height 42
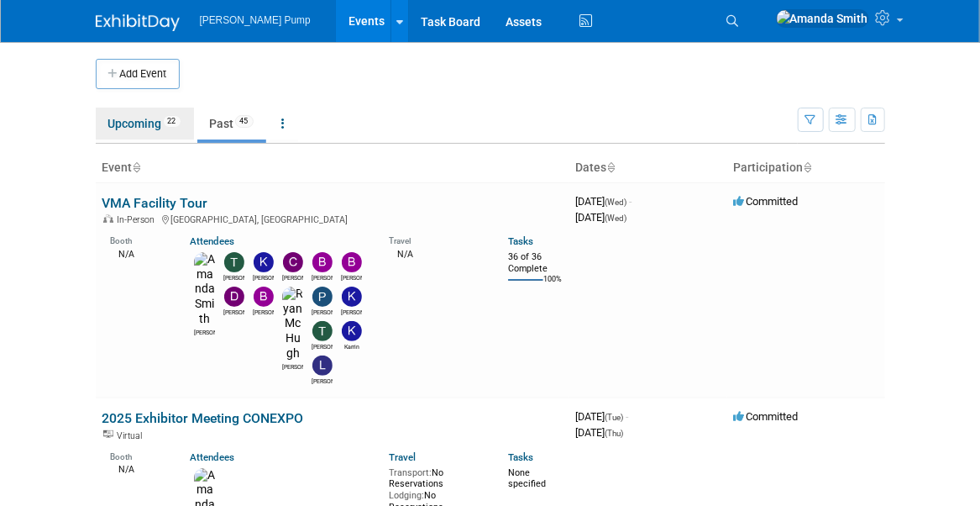
drag, startPoint x: 122, startPoint y: 123, endPoint x: 133, endPoint y: 144, distance: 23.7
click at [123, 123] on link "Upcoming 22" at bounding box center [145, 124] width 98 height 32
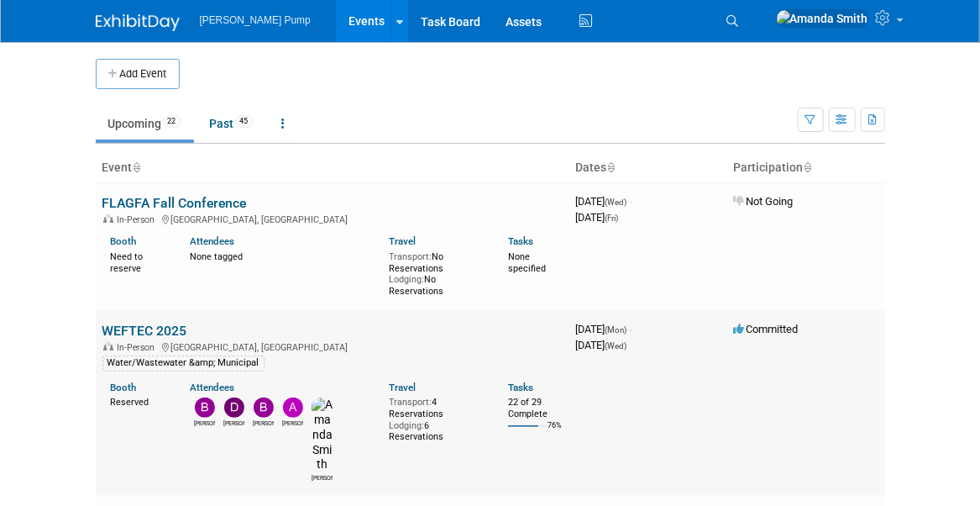
click at [141, 323] on link "WEFTEC 2025" at bounding box center [144, 331] width 85 height 16
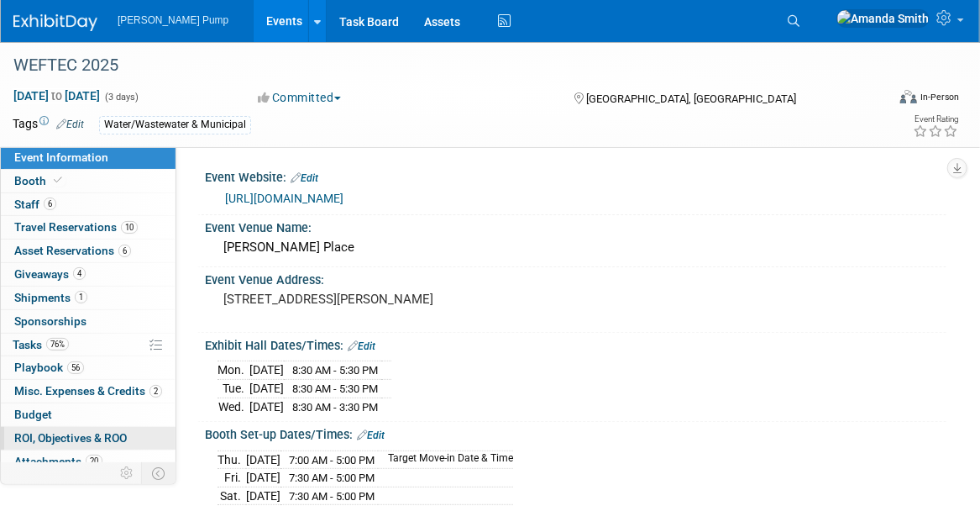
click at [116, 432] on span "ROI, Objectives & ROO 0" at bounding box center [70, 437] width 113 height 13
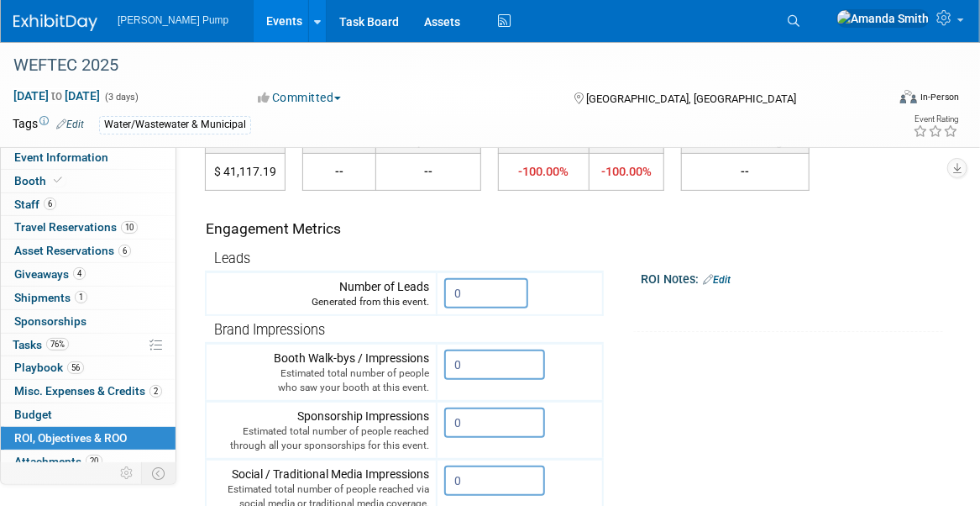
scroll to position [168, 0]
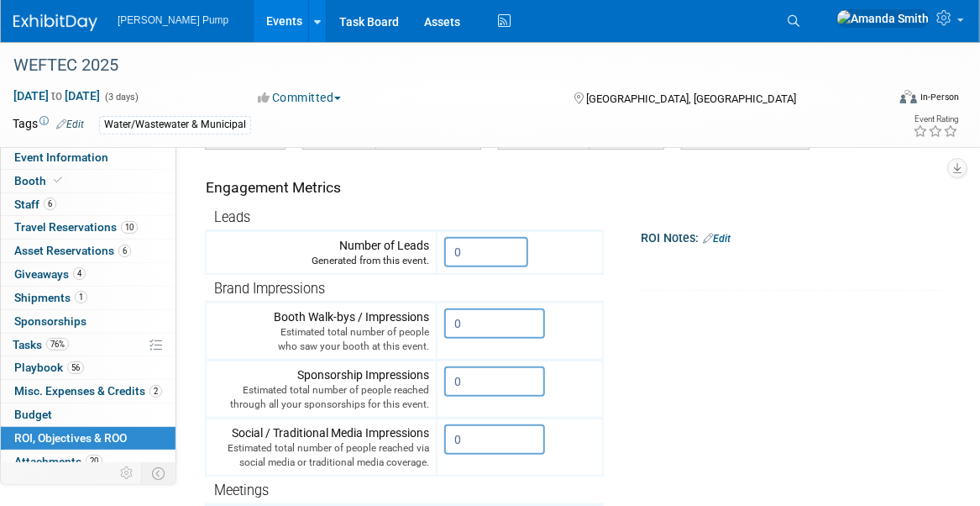
click at [723, 240] on link "Edit" at bounding box center [717, 239] width 28 height 12
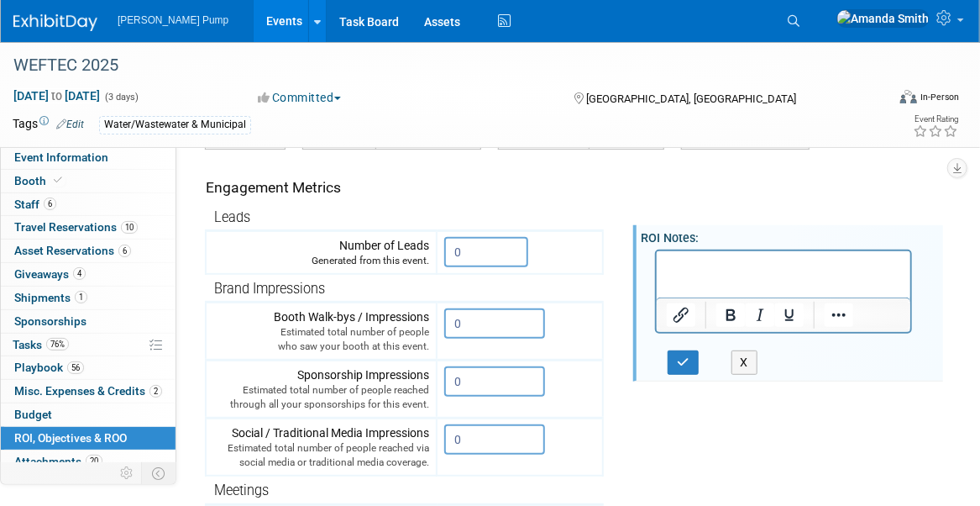
scroll to position [0, 0]
click at [690, 351] on button "button" at bounding box center [683, 362] width 31 height 24
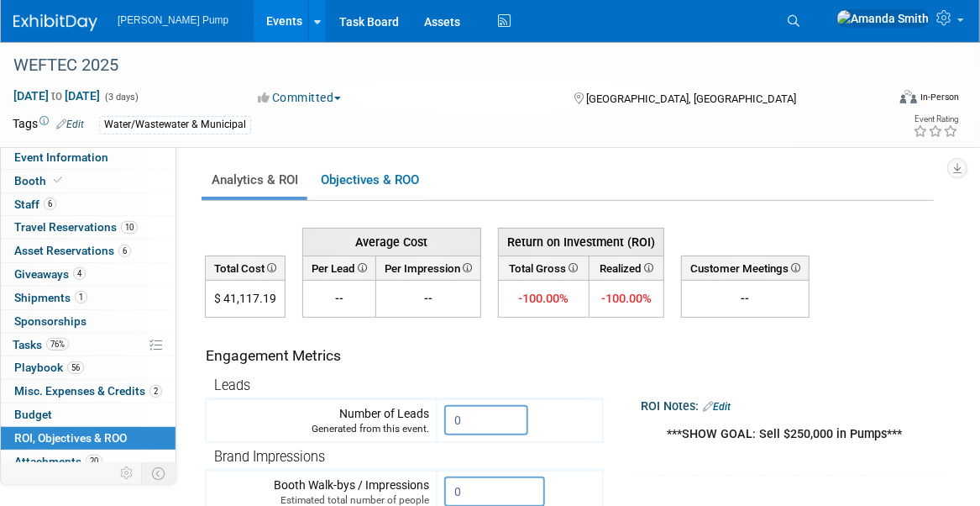
click at [260, 19] on link "Events" at bounding box center [284, 21] width 61 height 42
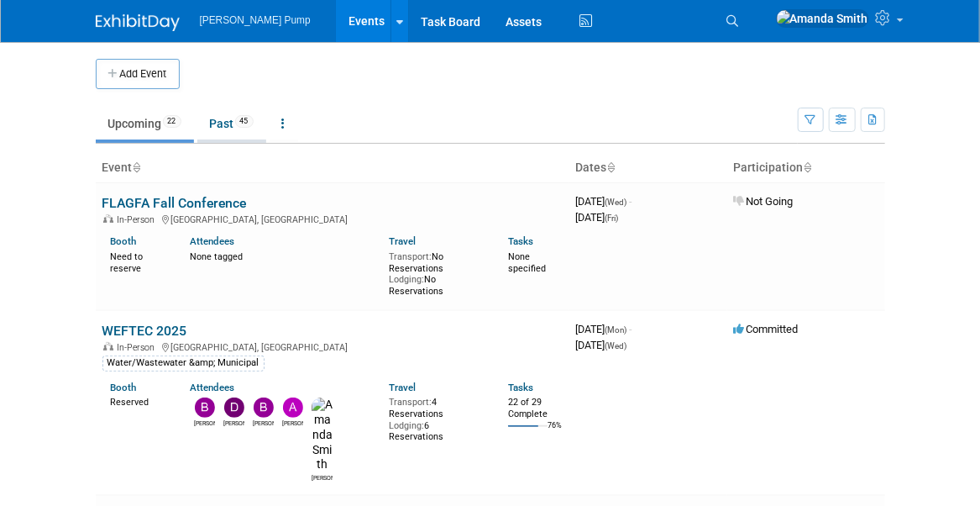
click at [224, 119] on link "Past 45" at bounding box center [231, 124] width 69 height 32
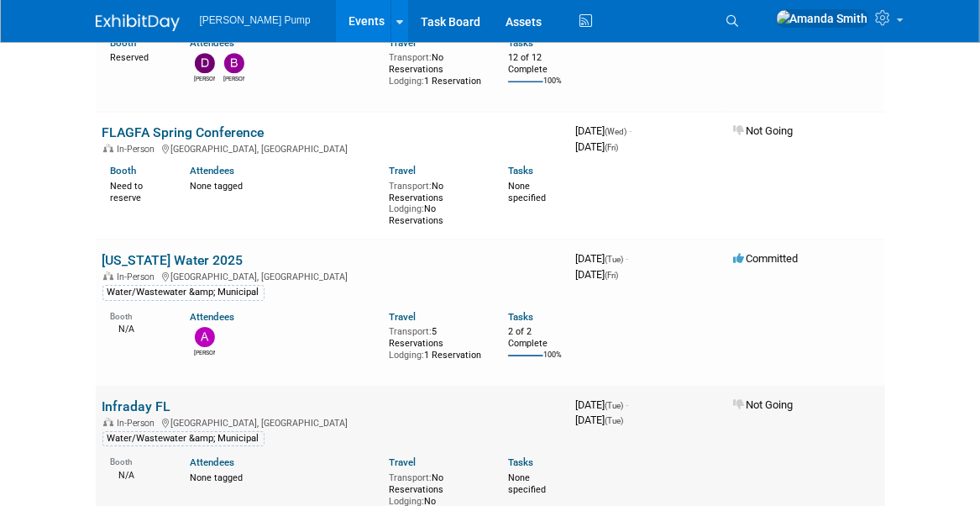
scroll to position [2100, 0]
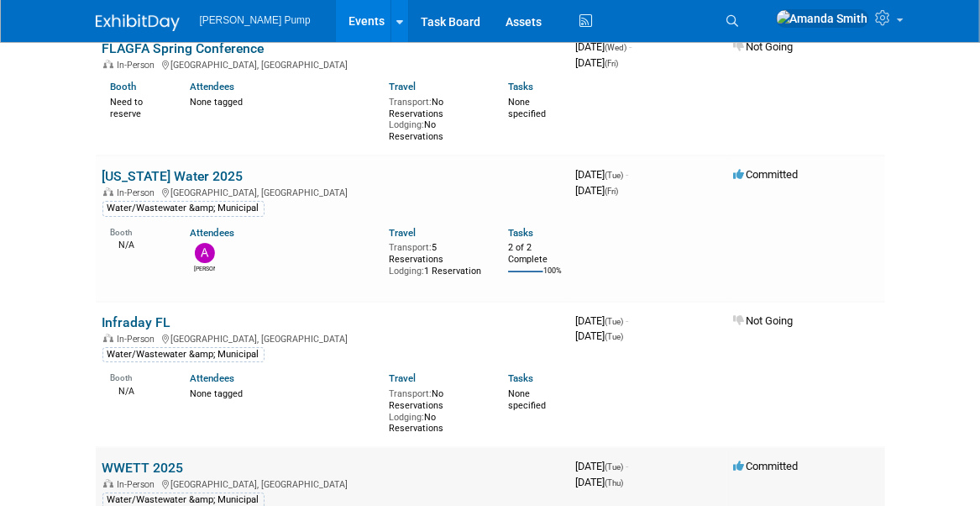
click at [149, 459] on link "WWETT 2025" at bounding box center [142, 467] width 81 height 16
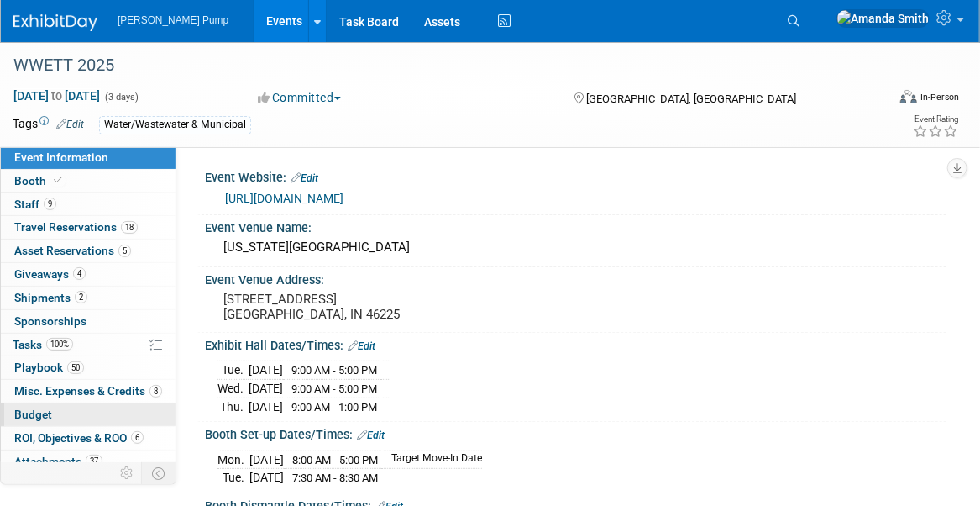
drag, startPoint x: 74, startPoint y: 428, endPoint x: 108, endPoint y: 417, distance: 35.3
click at [75, 431] on span "ROI, Objectives & ROO 6" at bounding box center [78, 437] width 129 height 13
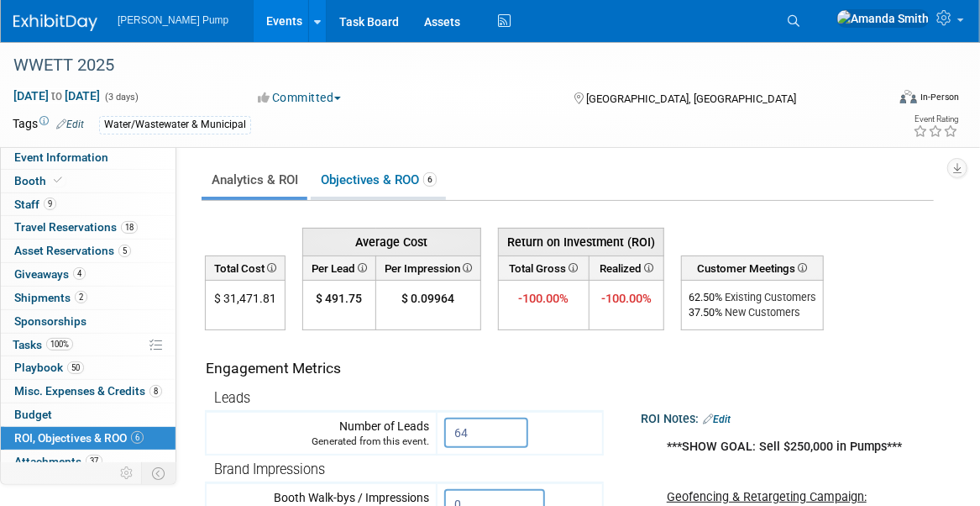
click at [364, 182] on link "Objectives & ROO 6" at bounding box center [378, 180] width 135 height 33
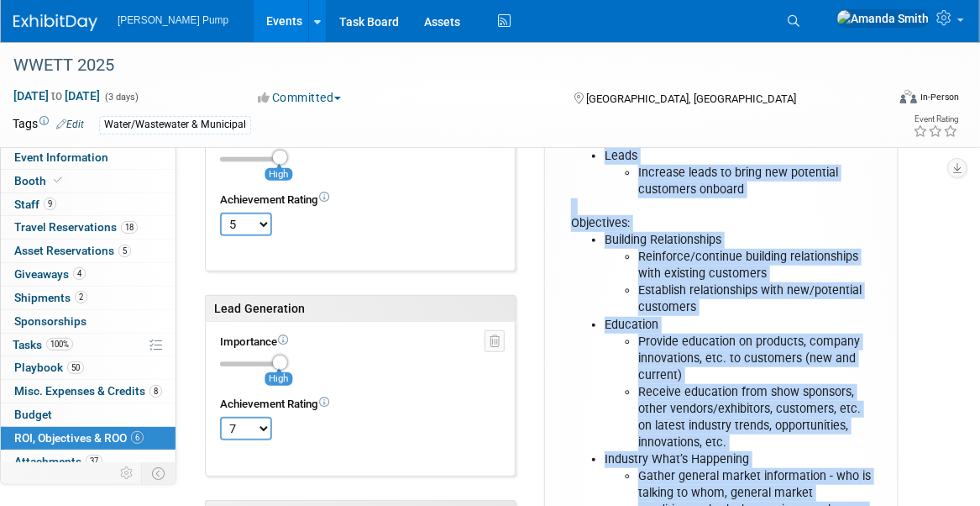
scroll to position [420, 0]
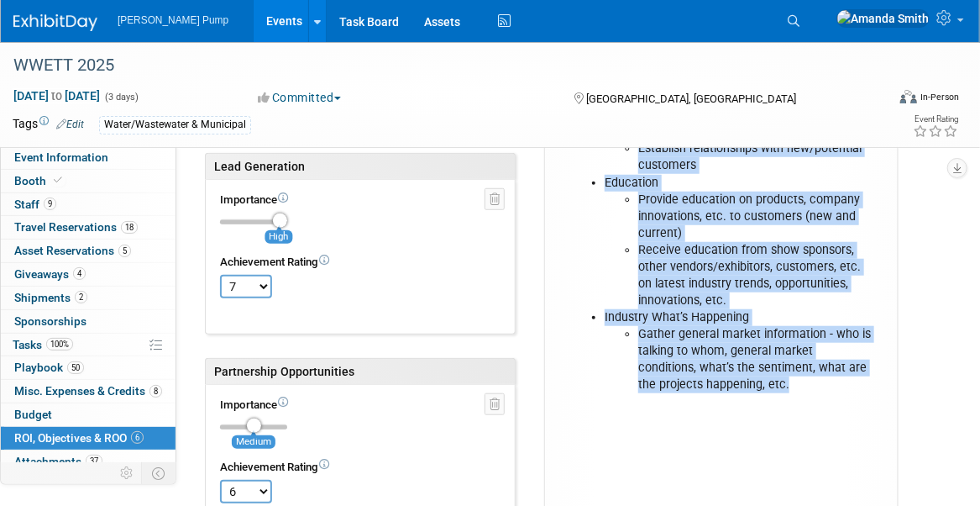
drag, startPoint x: 569, startPoint y: 192, endPoint x: 732, endPoint y: 390, distance: 256.6
click at [732, 390] on div "***Sell $250,000 in Pumps*** Trade Show Goals & Objectives Goals: Brand Awarene…" at bounding box center [722, 127] width 328 height 585
copy div "***Sell $250,000 in Pumps*** Trade Show Goals & Objectives Goals: Brand Awarene…"
click at [787, 182] on li "Education" at bounding box center [739, 183] width 269 height 17
click at [661, 182] on li "Education" at bounding box center [739, 183] width 269 height 17
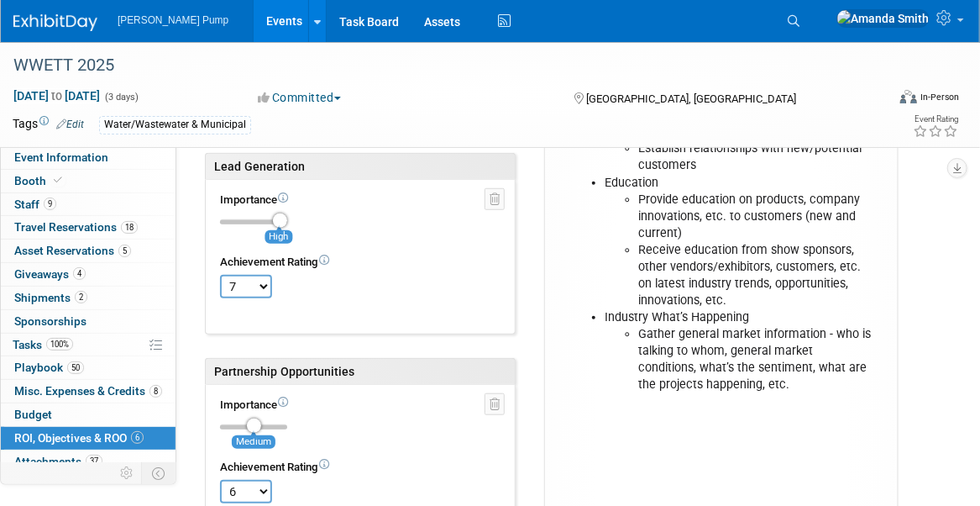
click at [254, 24] on link "Events" at bounding box center [284, 21] width 61 height 42
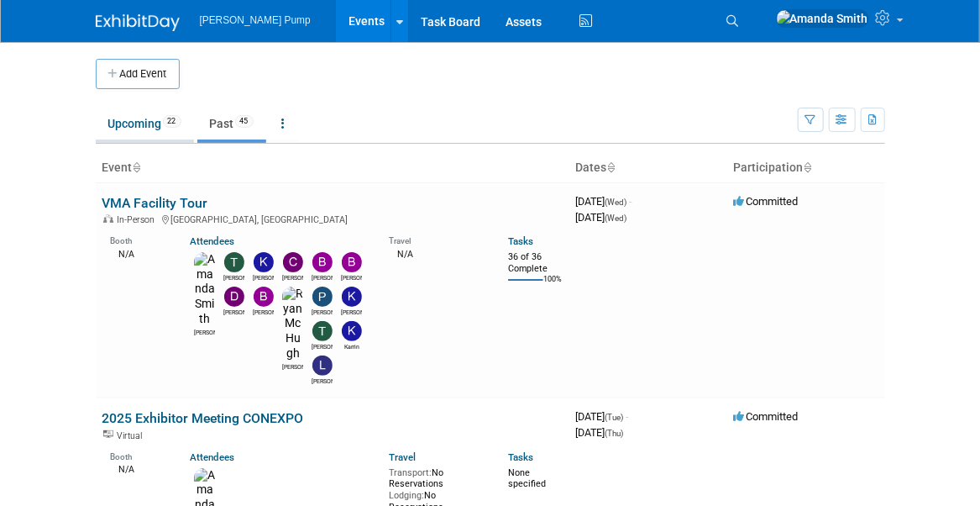
click at [140, 118] on link "Upcoming 22" at bounding box center [145, 124] width 98 height 32
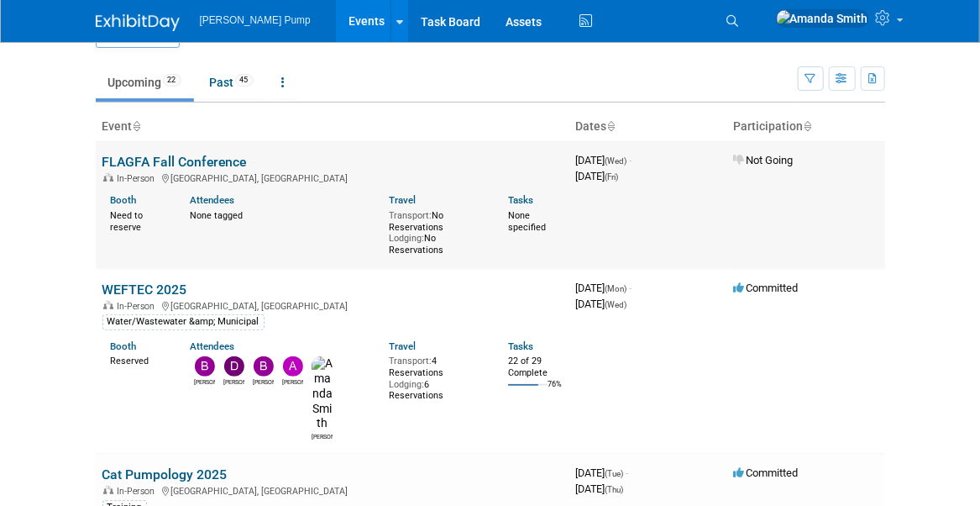
scroll to position [84, 0]
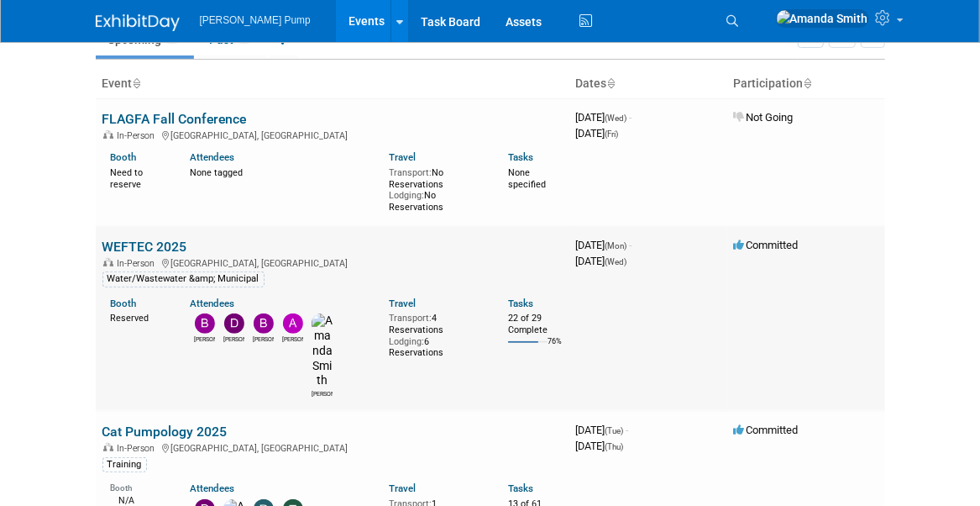
click at [160, 241] on link "WEFTEC 2025" at bounding box center [144, 247] width 85 height 16
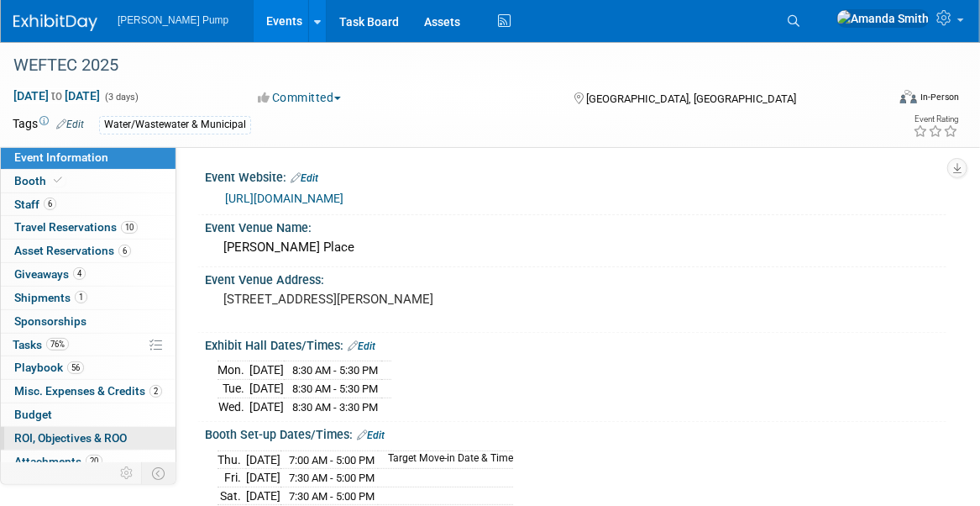
click at [45, 432] on span "ROI, Objectives & ROO 0" at bounding box center [70, 437] width 113 height 13
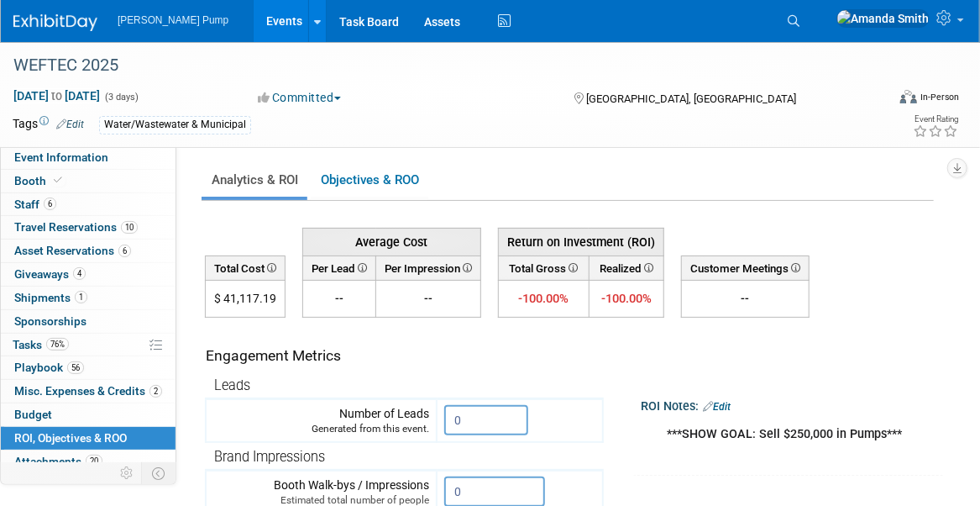
drag, startPoint x: 396, startPoint y: 180, endPoint x: 502, endPoint y: 218, distance: 113.5
click at [395, 180] on link "Objectives & ROO 0" at bounding box center [370, 180] width 118 height 33
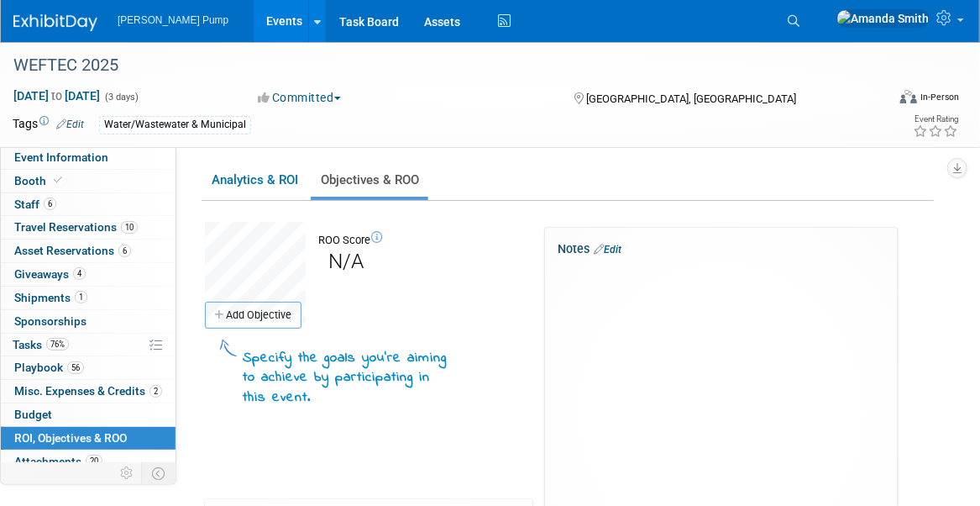
drag, startPoint x: 616, startPoint y: 248, endPoint x: 621, endPoint y: 261, distance: 14.1
click at [617, 248] on link "Edit" at bounding box center [608, 250] width 28 height 12
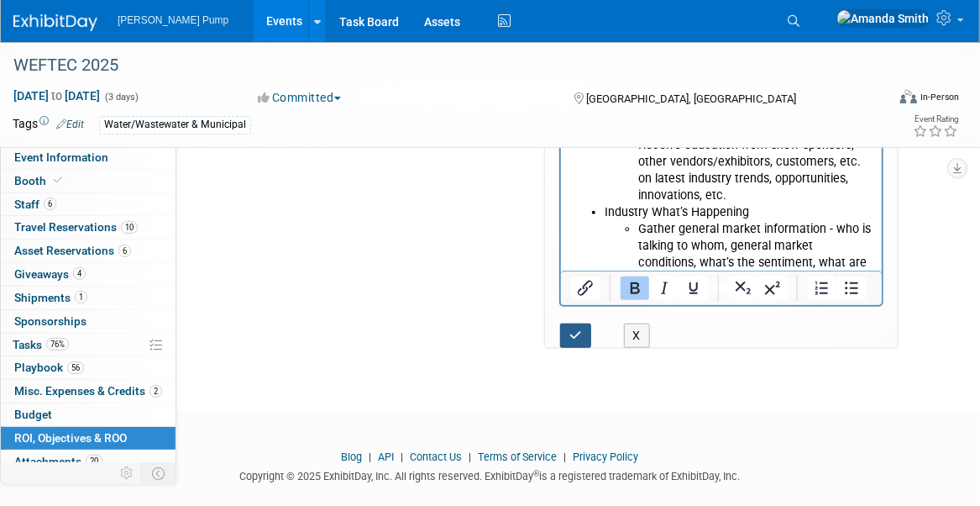
click at [577, 333] on icon "button" at bounding box center [575, 335] width 13 height 12
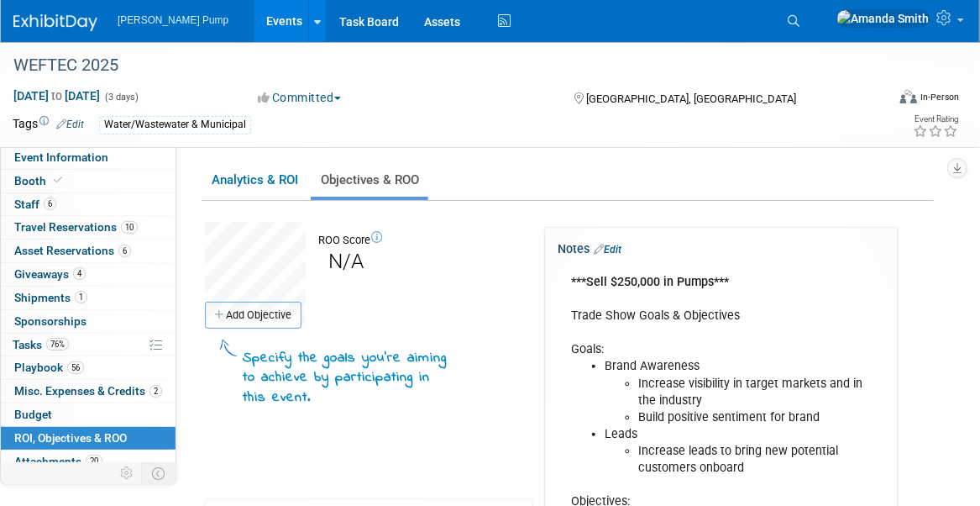
click at [256, 28] on link "Events" at bounding box center [284, 21] width 61 height 42
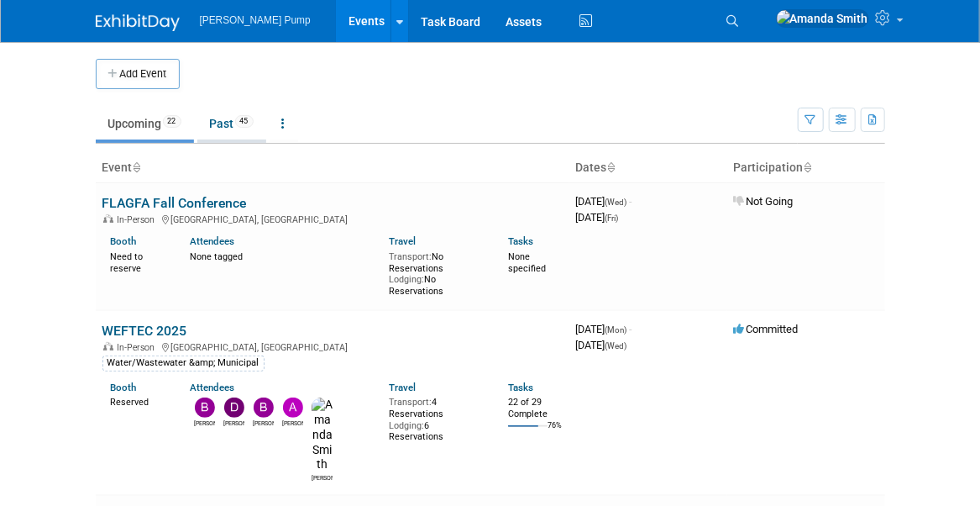
click at [229, 123] on link "Past 45" at bounding box center [231, 124] width 69 height 32
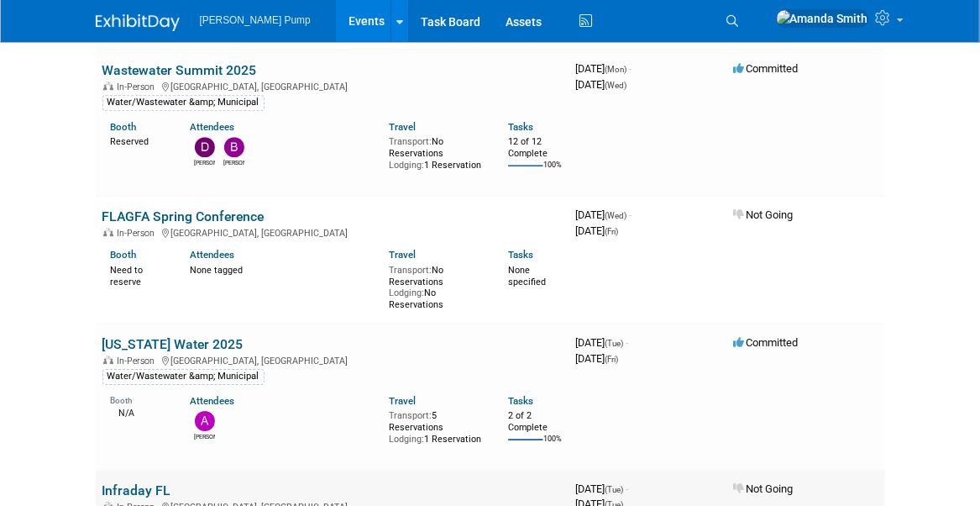
scroll to position [2016, 0]
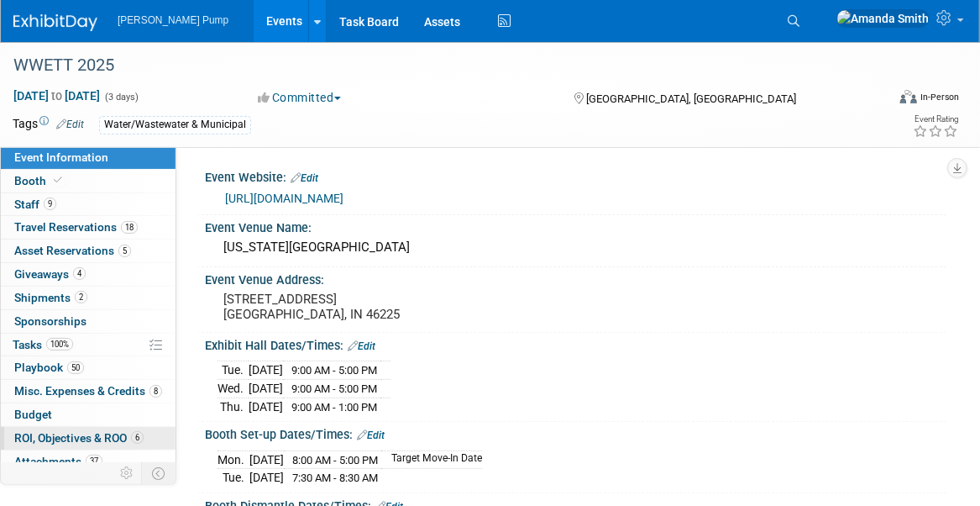
click at [98, 431] on span "ROI, Objectives & ROO 6" at bounding box center [78, 437] width 129 height 13
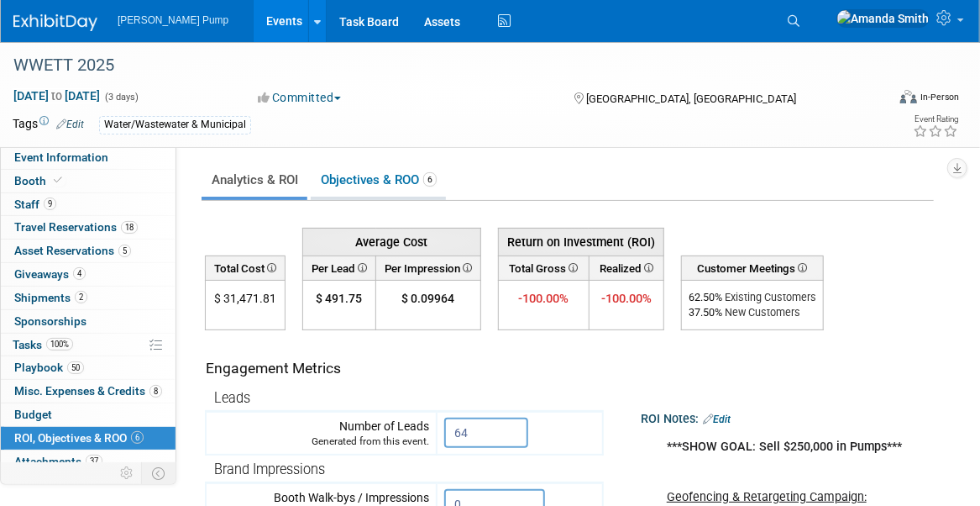
click at [352, 176] on link "Objectives & ROO 6" at bounding box center [378, 180] width 135 height 33
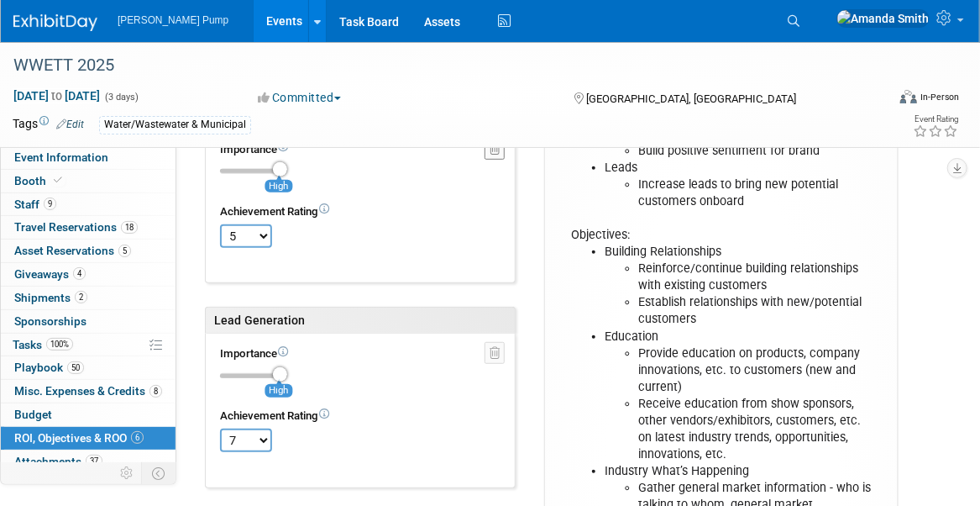
scroll to position [252, 0]
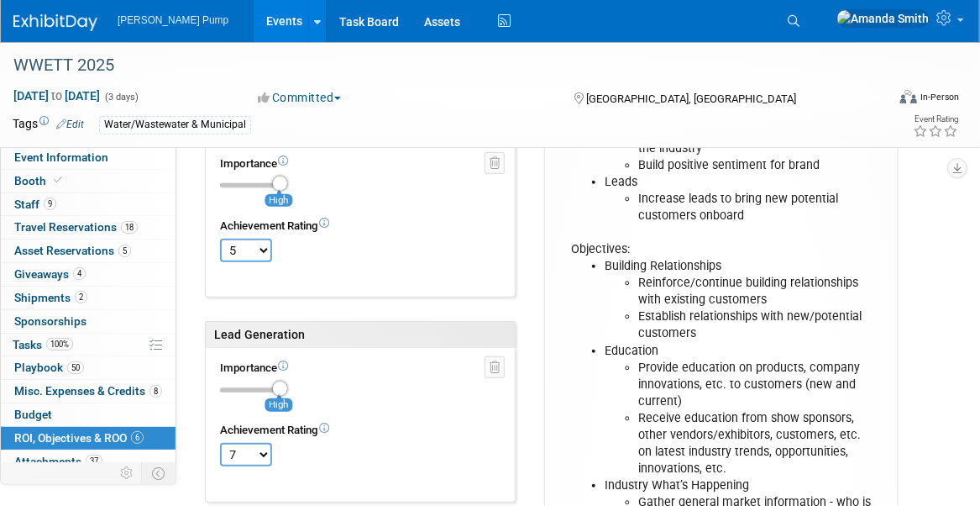
click at [254, 15] on link "Events" at bounding box center [284, 21] width 61 height 42
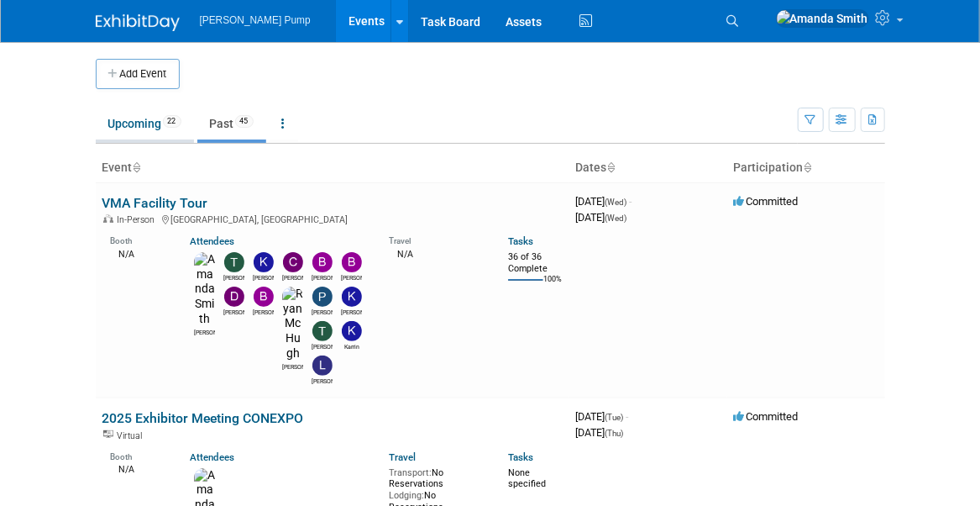
click at [155, 120] on link "Upcoming 22" at bounding box center [145, 124] width 98 height 32
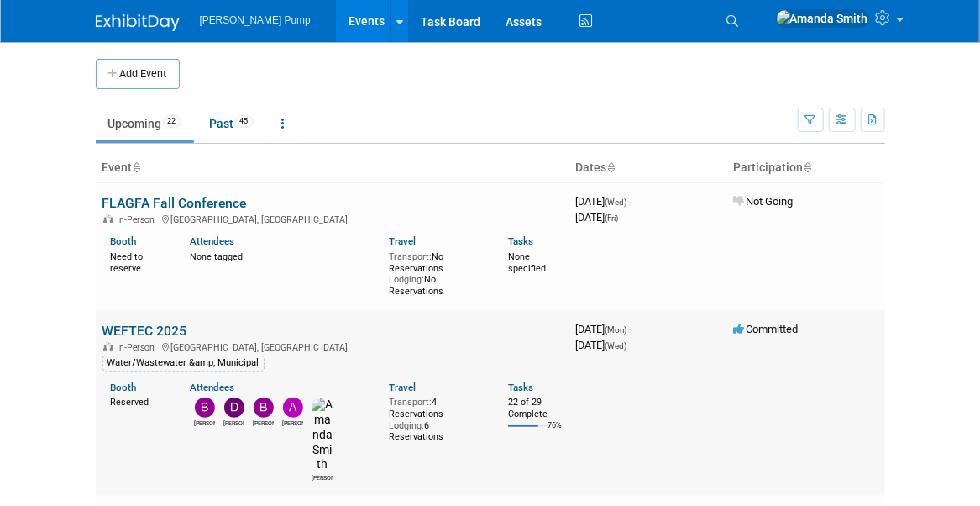
click at [157, 323] on link "WEFTEC 2025" at bounding box center [144, 331] width 85 height 16
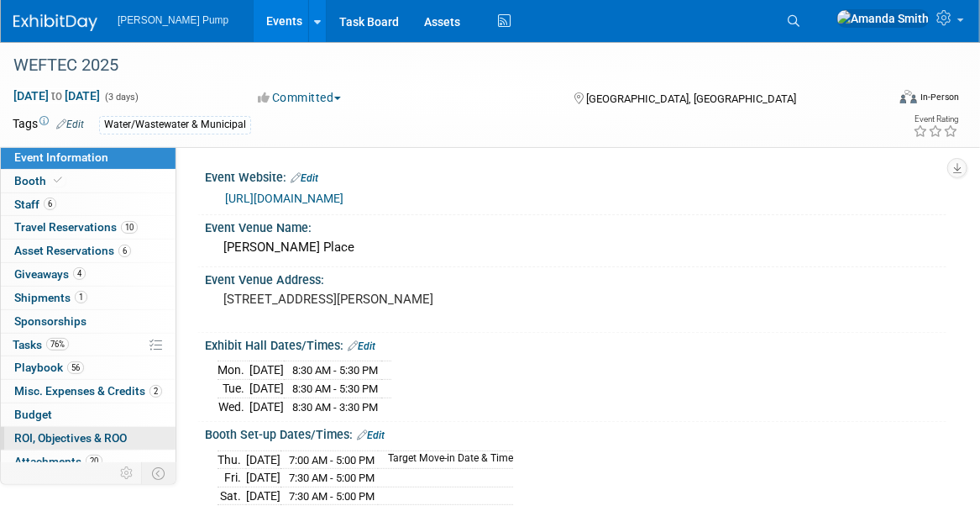
click at [76, 436] on span "ROI, Objectives & ROO 0" at bounding box center [70, 437] width 113 height 13
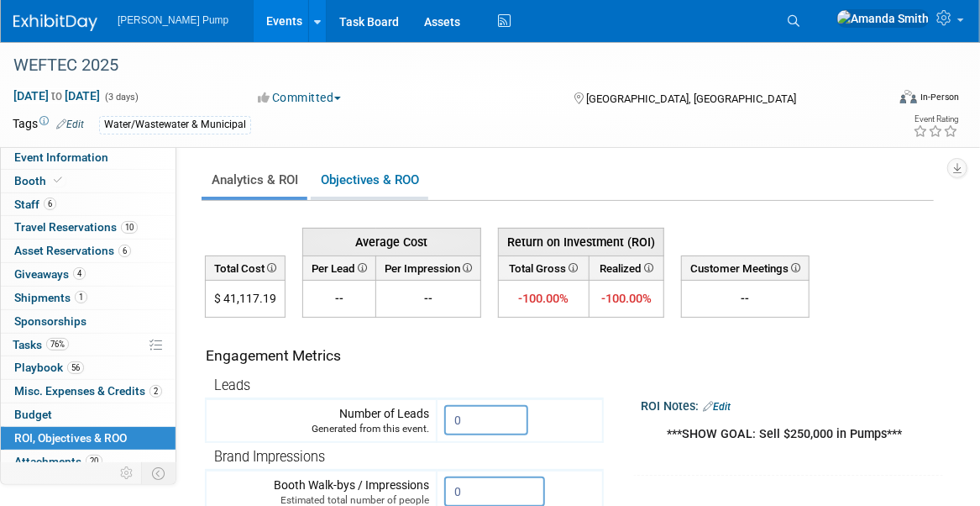
click at [365, 180] on link "Objectives & ROO 0" at bounding box center [370, 180] width 118 height 33
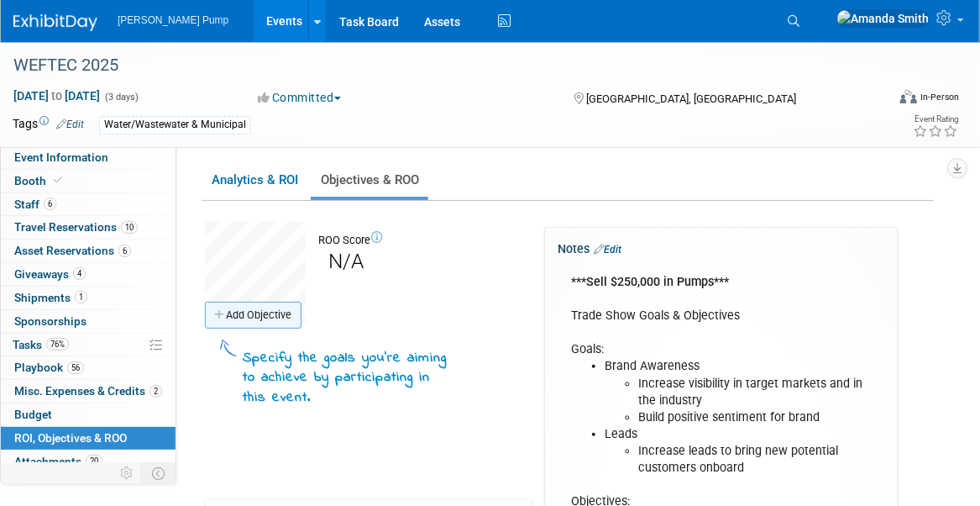
click at [270, 319] on link "Add Objective" at bounding box center [253, 315] width 97 height 27
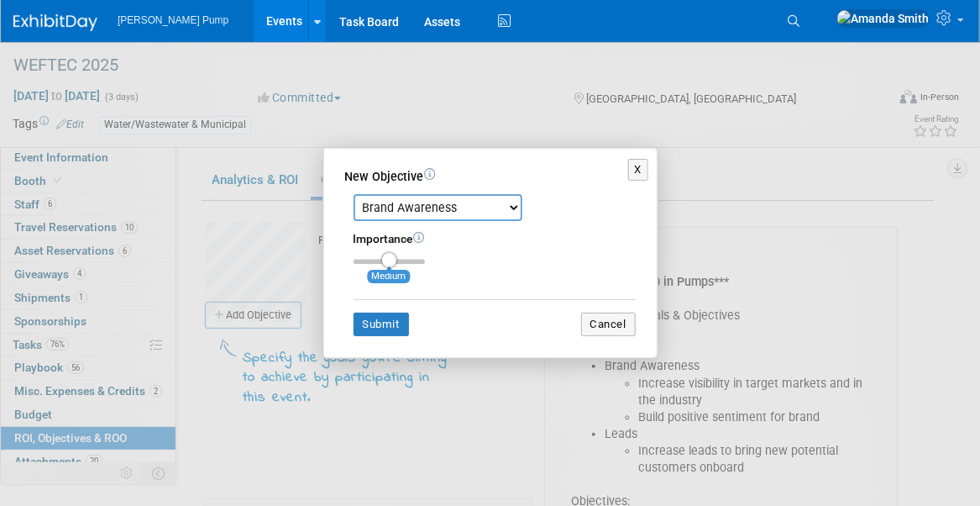
click at [508, 205] on select "Brand Awareness Competition Research Customer Retention Feedback Collection Lea…" at bounding box center [438, 207] width 169 height 27
select select "2"
click at [354, 195] on select "Brand Awareness Competition Research Customer Retention Feedback Collection Lea…" at bounding box center [438, 207] width 169 height 27
drag, startPoint x: 388, startPoint y: 260, endPoint x: 440, endPoint y: 261, distance: 52.1
type input "3"
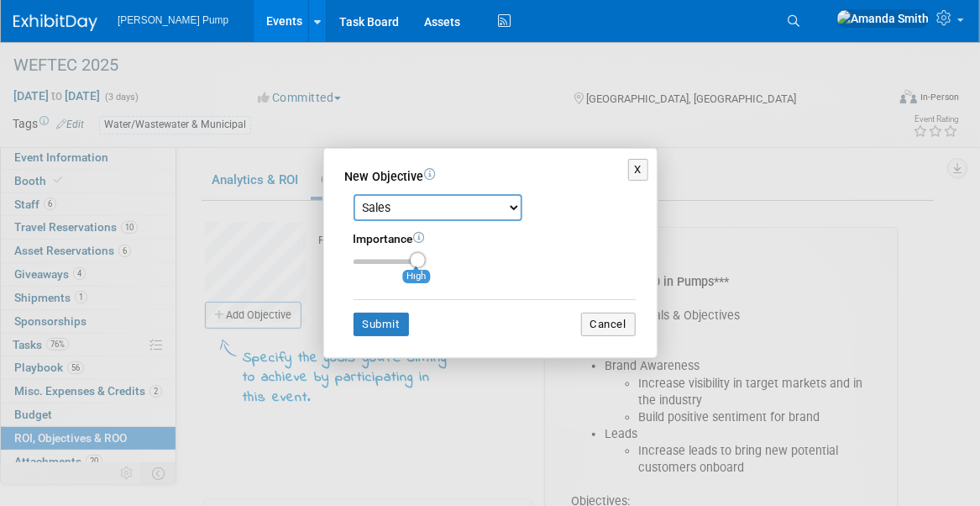
click at [425, 260] on input "range" at bounding box center [389, 261] width 71 height 5
click at [392, 324] on button "Submit" at bounding box center [381, 324] width 55 height 24
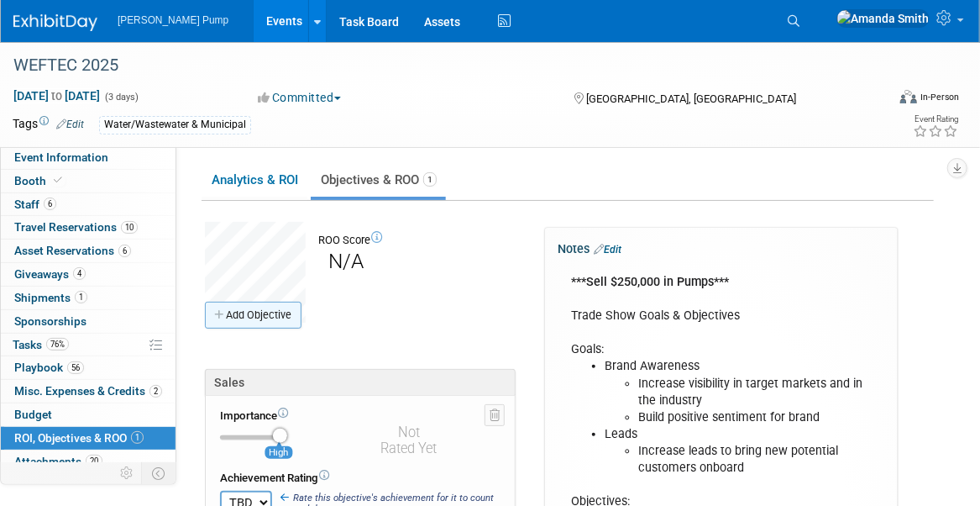
click at [250, 319] on link "Add Objective" at bounding box center [253, 315] width 97 height 27
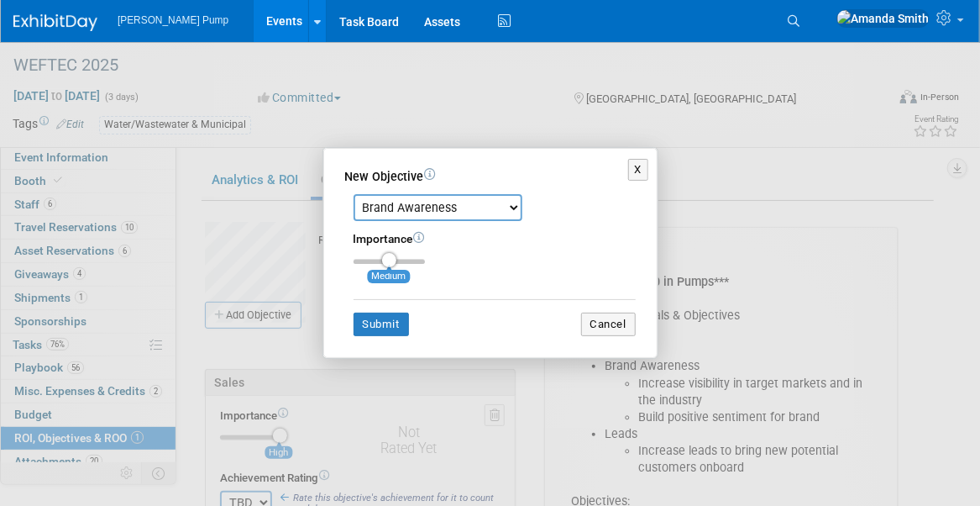
click at [512, 210] on select "Brand Awareness Competition Research Customer Retention Feedback Collection Lea…" at bounding box center [438, 207] width 169 height 27
select select "1"
click at [354, 195] on select "Brand Awareness Competition Research Customer Retention Feedback Collection Lea…" at bounding box center [438, 207] width 169 height 27
drag, startPoint x: 390, startPoint y: 261, endPoint x: 423, endPoint y: 260, distance: 33.6
type input "3"
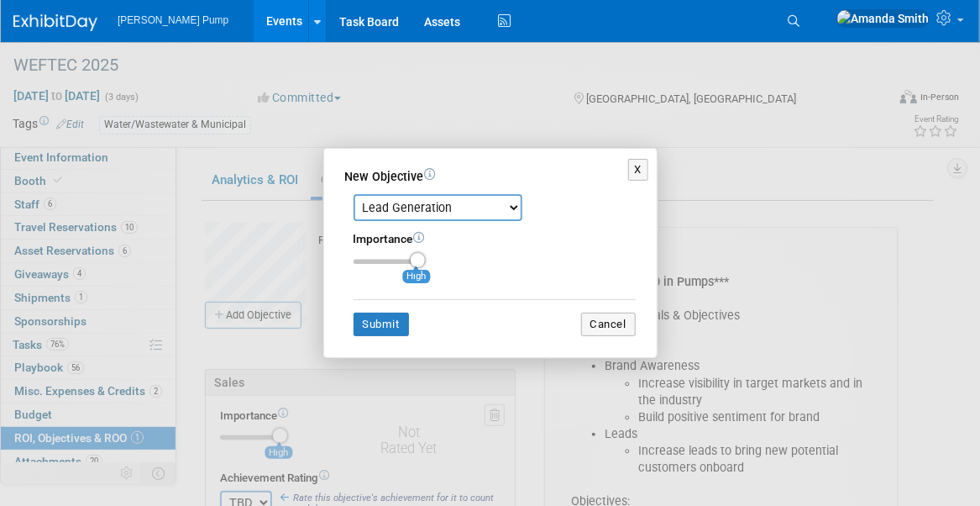
click at [423, 260] on input "range" at bounding box center [389, 261] width 71 height 5
click at [393, 322] on button "Submit" at bounding box center [381, 324] width 55 height 24
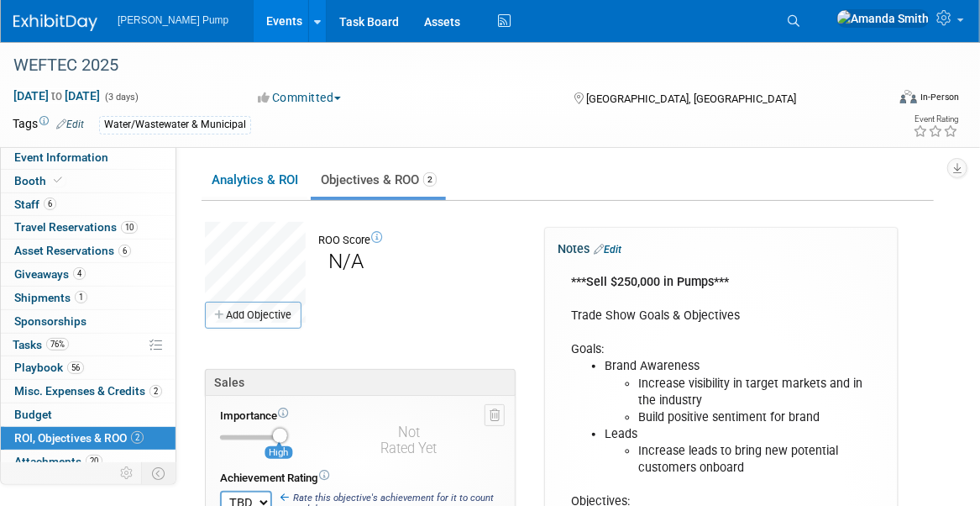
click at [345, 182] on link "Objectives & ROO 2" at bounding box center [378, 180] width 135 height 33
click at [282, 319] on link "Add Objective" at bounding box center [253, 315] width 97 height 27
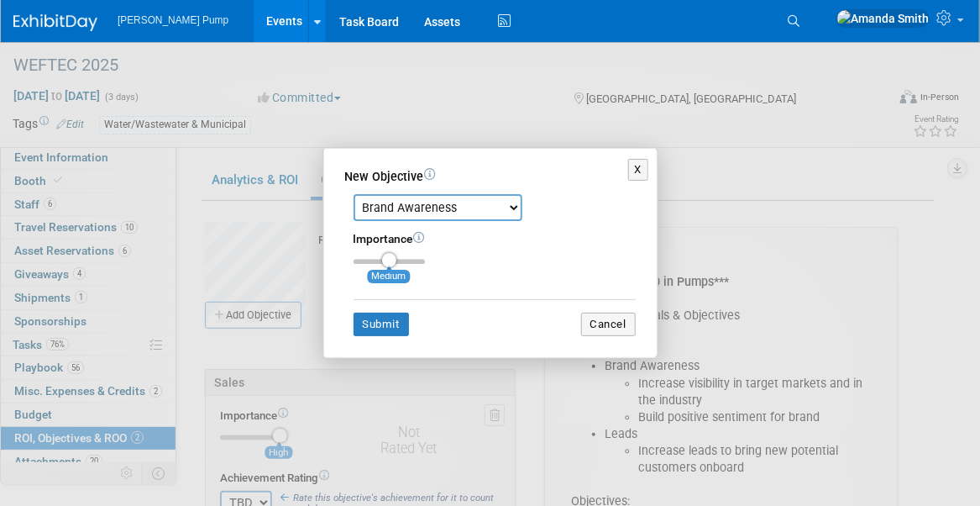
click at [428, 208] on select "Brand Awareness Competition Research Customer Retention Feedback Collection Lea…" at bounding box center [438, 207] width 169 height 27
select select "13"
click at [354, 195] on select "Brand Awareness Competition Research Customer Retention Feedback Collection Lea…" at bounding box center [438, 207] width 169 height 27
click at [395, 326] on button "Submit" at bounding box center [381, 324] width 55 height 24
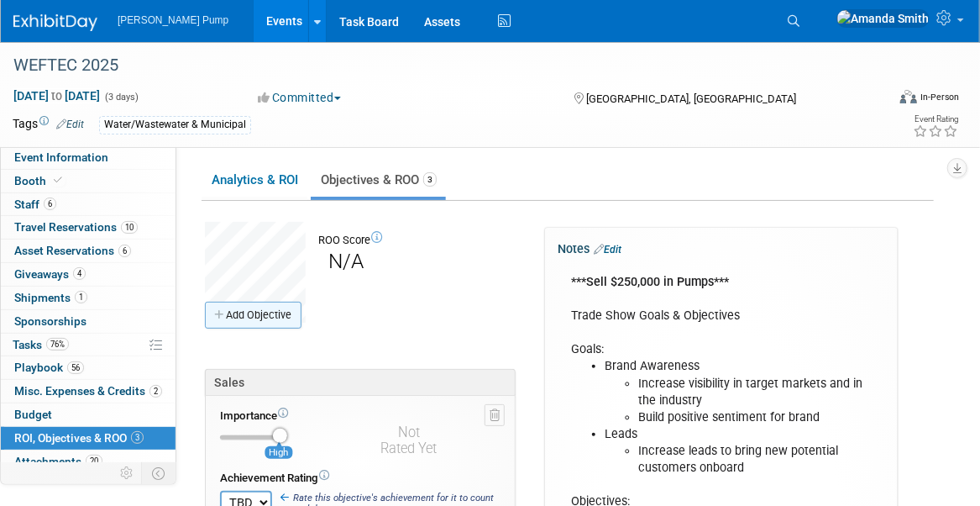
click at [260, 312] on link "Add Objective" at bounding box center [253, 315] width 97 height 27
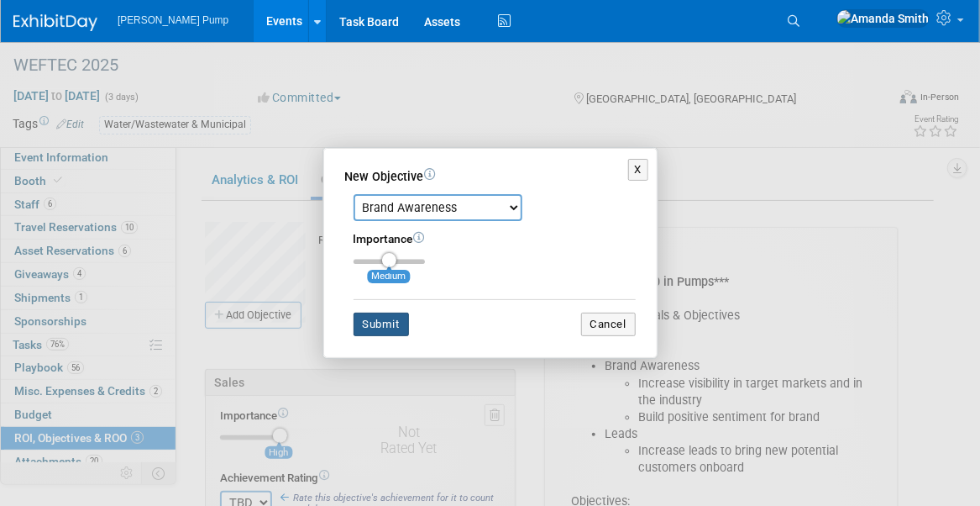
click at [382, 324] on button "Submit" at bounding box center [381, 324] width 55 height 24
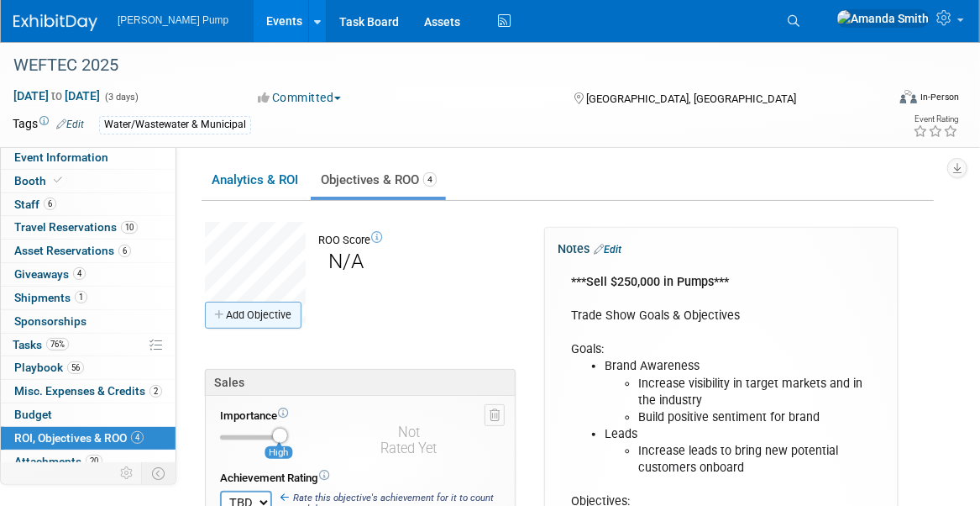
click at [242, 312] on link "Add Objective" at bounding box center [253, 315] width 97 height 27
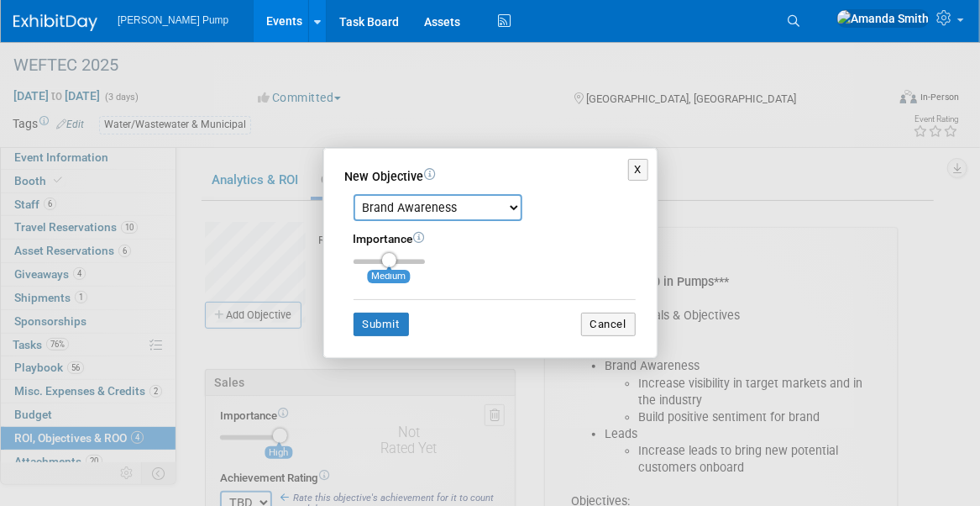
click at [462, 207] on select "Brand Awareness Competition Research Customer Retention Feedback Collection Lea…" at bounding box center [438, 207] width 169 height 27
select select "5"
click at [354, 195] on select "Brand Awareness Competition Research Customer Retention Feedback Collection Lea…" at bounding box center [438, 207] width 169 height 27
click at [382, 324] on button "Submit" at bounding box center [381, 324] width 55 height 24
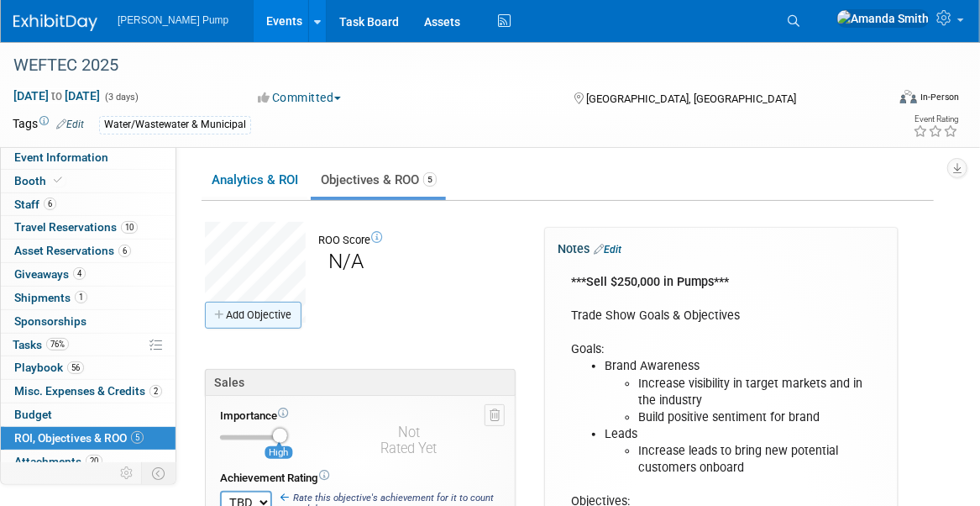
click at [265, 314] on link "Add Objective" at bounding box center [253, 315] width 97 height 27
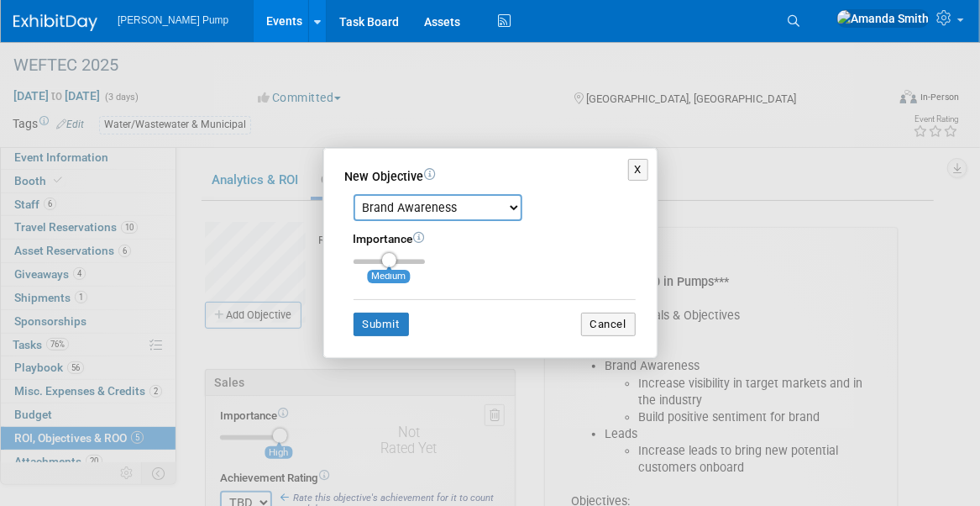
click at [480, 213] on select "Brand Awareness Competition Research Customer Retention Feedback Collection Lea…" at bounding box center [438, 207] width 169 height 27
select select "14"
click at [354, 195] on select "Brand Awareness Competition Research Customer Retention Feedback Collection Lea…" at bounding box center [438, 207] width 169 height 27
click at [391, 331] on button "Submit" at bounding box center [381, 324] width 55 height 24
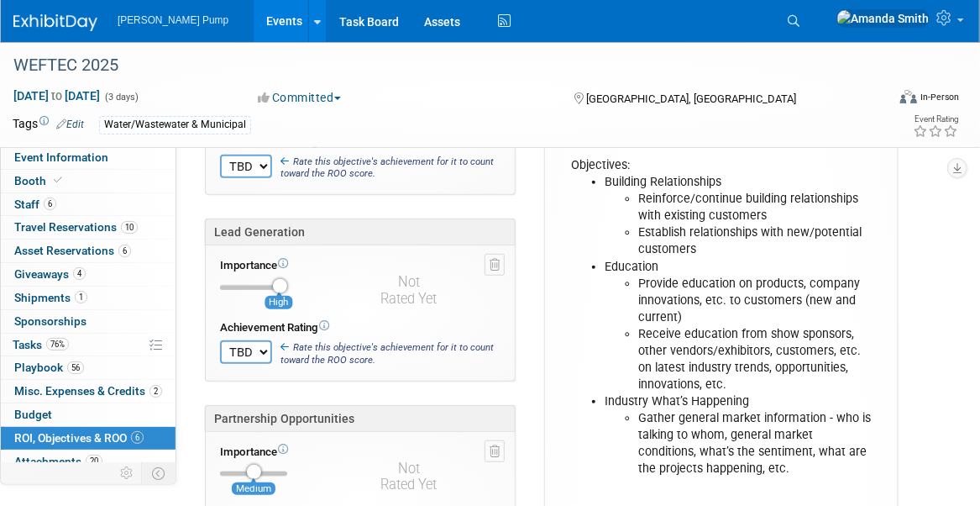
scroll to position [420, 0]
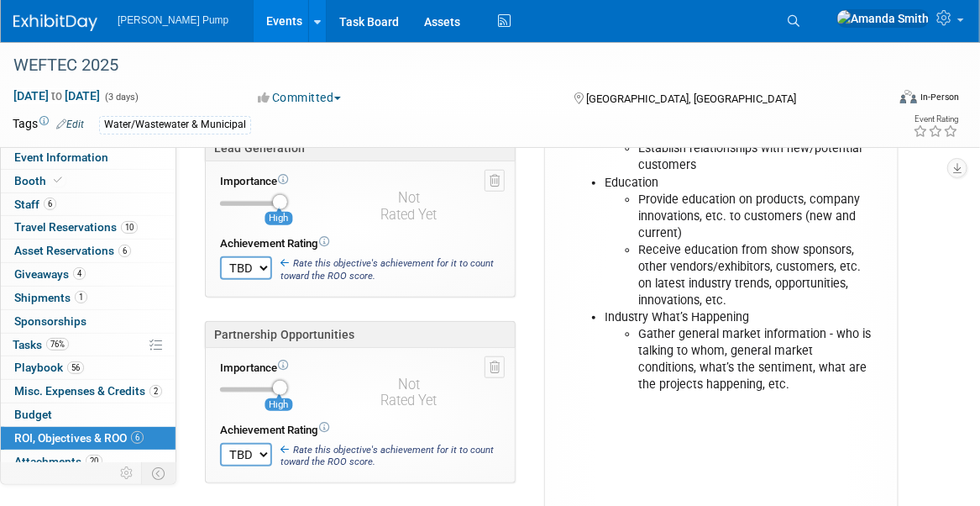
drag, startPoint x: 252, startPoint y: 382, endPoint x: 271, endPoint y: 381, distance: 19.3
type input "3"
click at [271, 387] on input "range" at bounding box center [253, 389] width 67 height 5
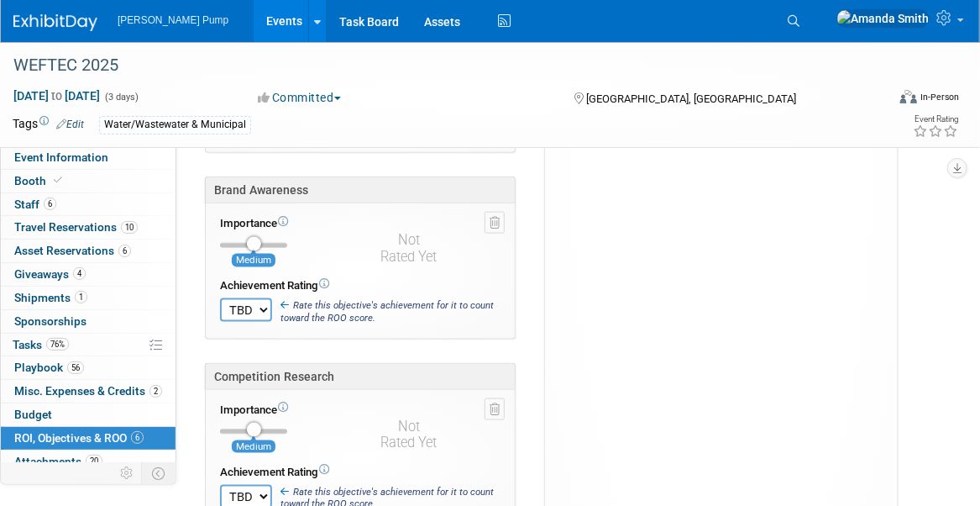
scroll to position [756, 0]
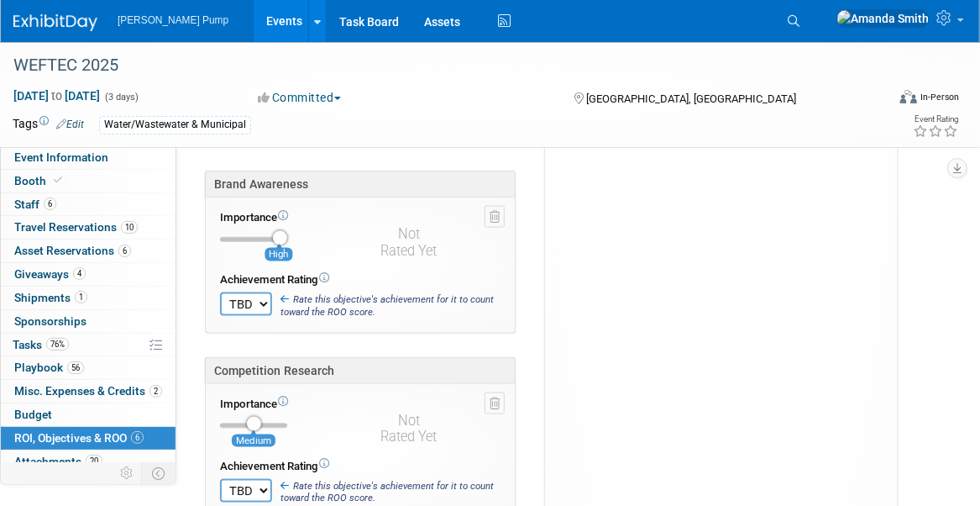
drag, startPoint x: 252, startPoint y: 233, endPoint x: 282, endPoint y: 229, distance: 30.4
type input "3"
click at [282, 237] on input "range" at bounding box center [253, 239] width 67 height 5
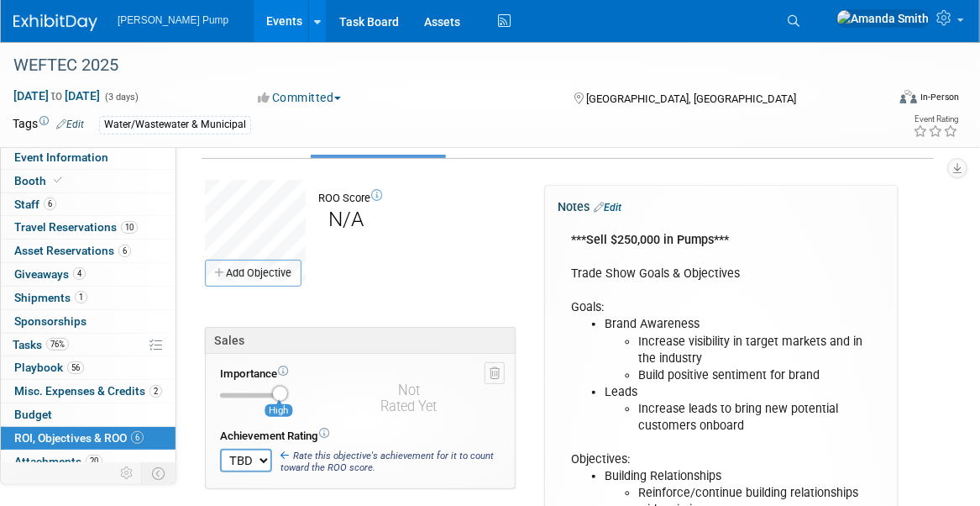
scroll to position [0, 0]
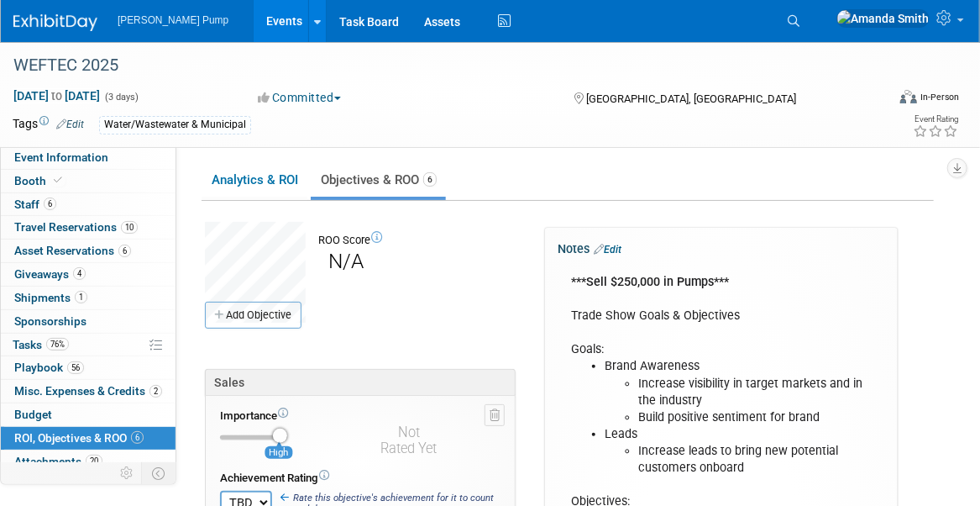
click at [482, 303] on div "ROO Score N/A Add Objective" at bounding box center [368, 307] width 353 height 170
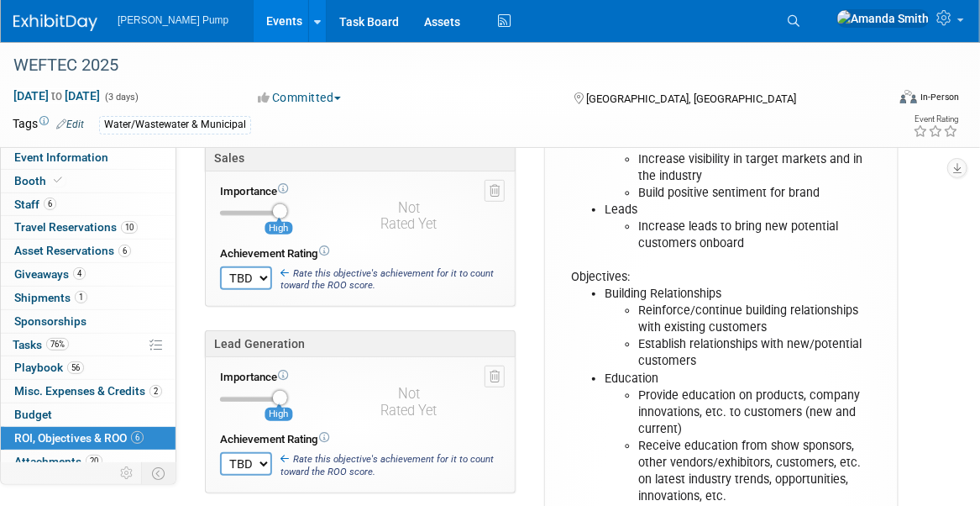
scroll to position [63, 0]
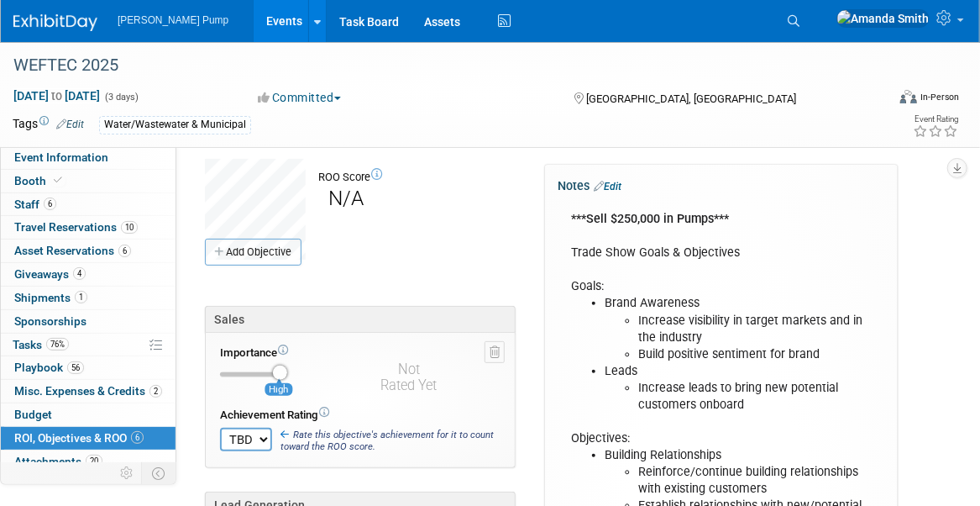
click at [487, 233] on div "ROO Score N/A Add Objective" at bounding box center [368, 244] width 353 height 170
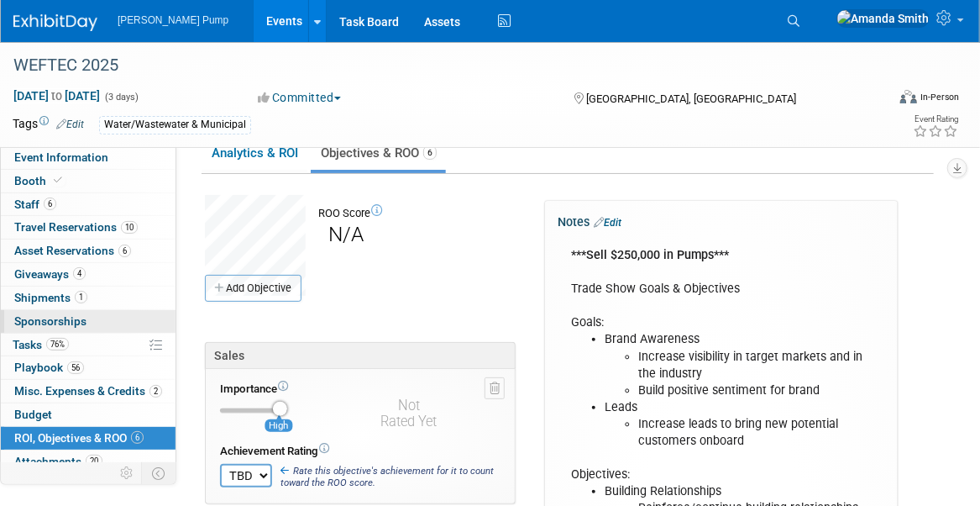
scroll to position [0, 0]
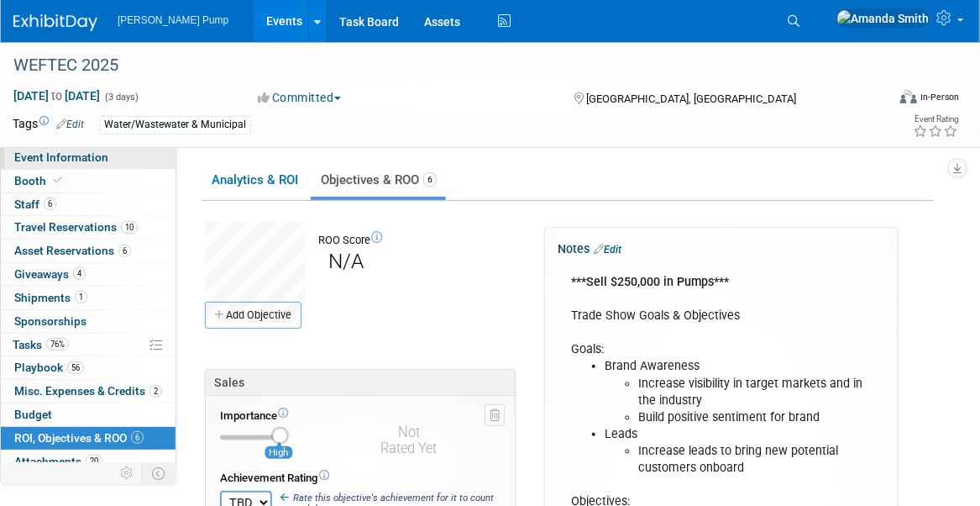
click at [48, 155] on span "Event Information" at bounding box center [61, 156] width 94 height 13
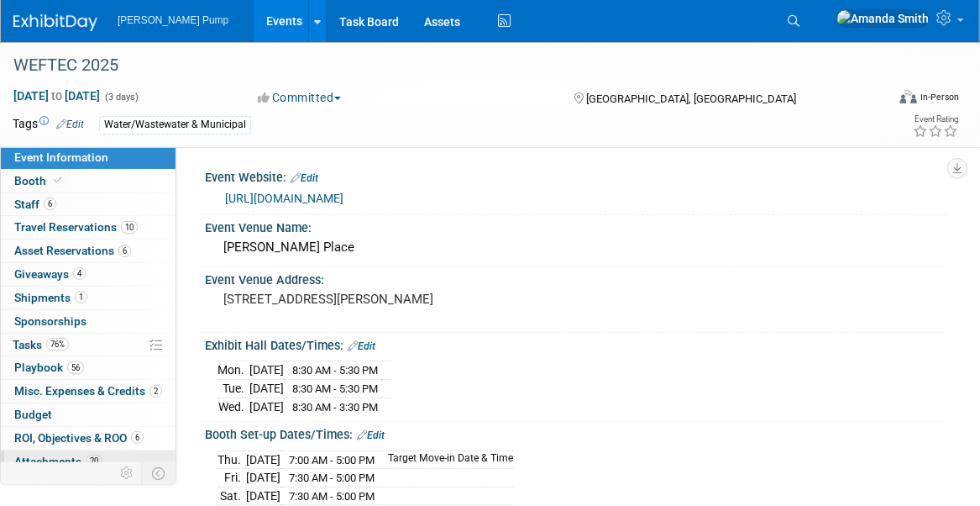
click at [29, 454] on span "Attachments 20" at bounding box center [58, 460] width 88 height 13
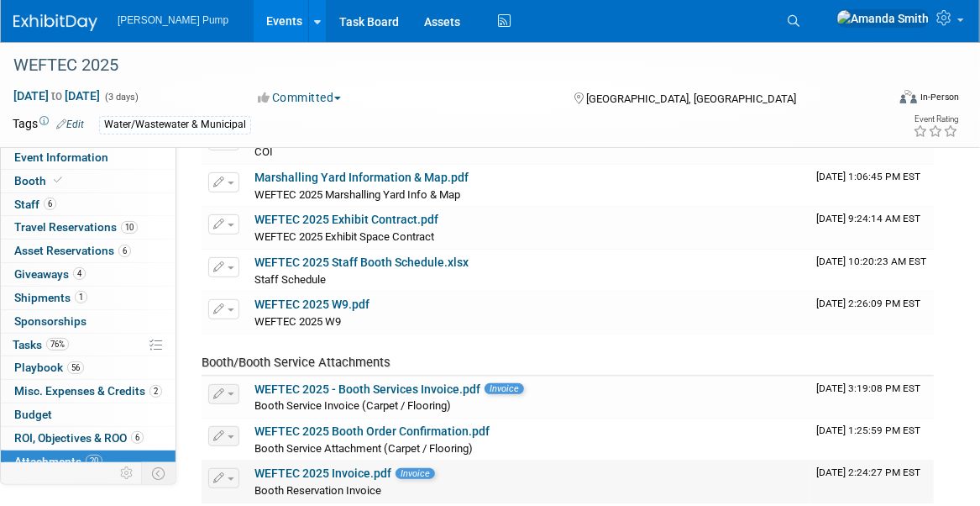
scroll to position [84, 0]
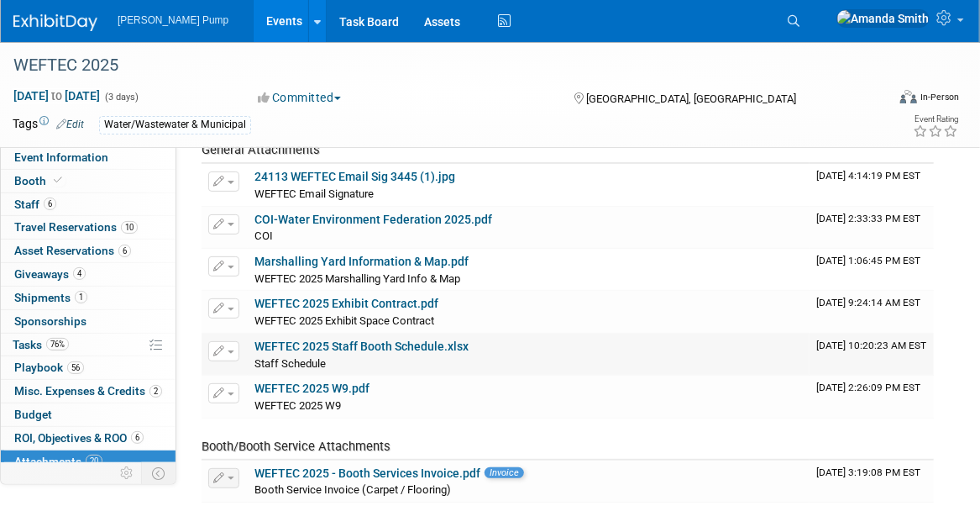
click at [309, 344] on link "WEFTEC 2025 Staff Booth Schedule.xlsx" at bounding box center [361, 345] width 214 height 13
click at [74, 159] on span "Event Information" at bounding box center [61, 156] width 94 height 13
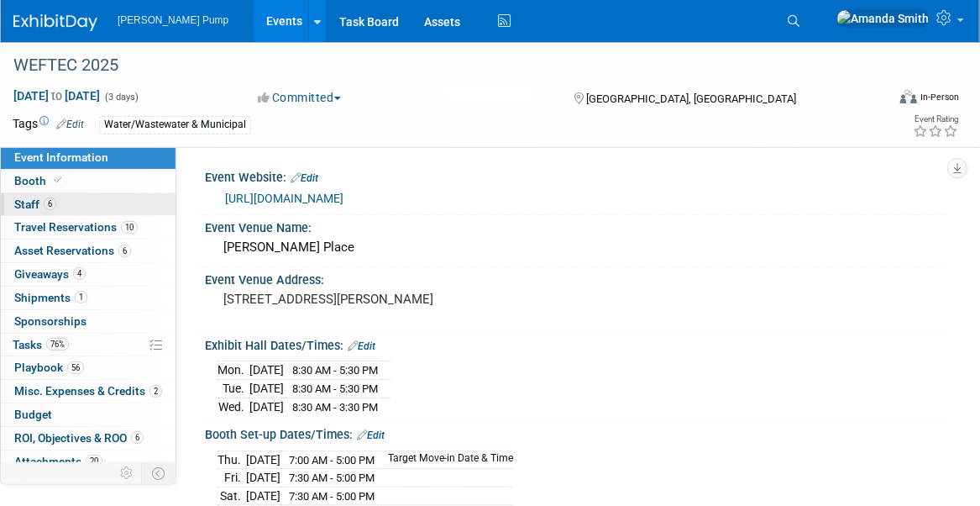
click at [41, 205] on span "Staff 6" at bounding box center [35, 203] width 42 height 13
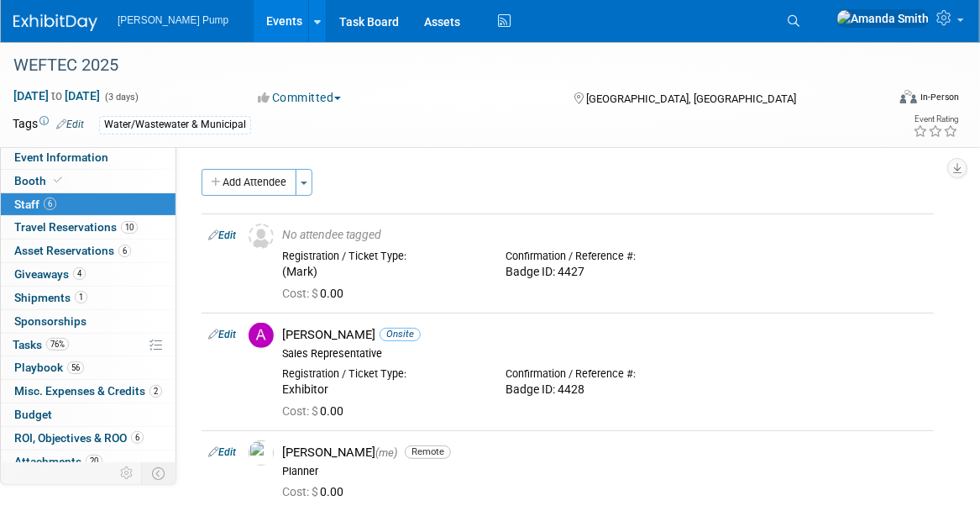
drag, startPoint x: 37, startPoint y: 158, endPoint x: 67, endPoint y: 138, distance: 36.3
click at [37, 157] on span "Event Information" at bounding box center [61, 156] width 94 height 13
